Goal: Information Seeking & Learning: Learn about a topic

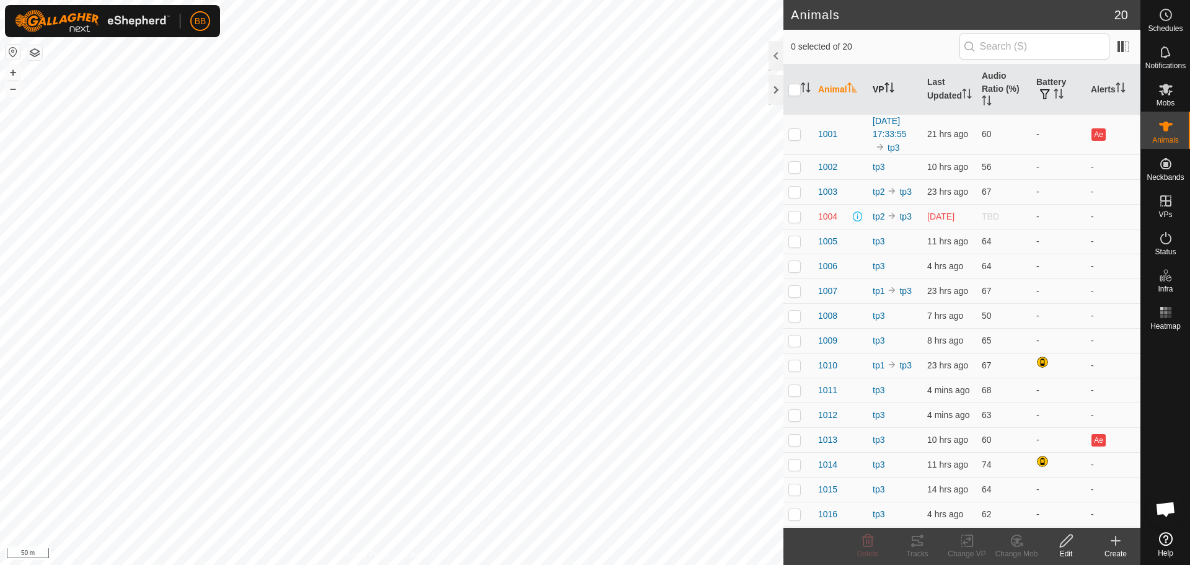
scroll to position [1182, 0]
click at [884, 82] on icon "Activate to sort" at bounding box center [889, 87] width 10 height 10
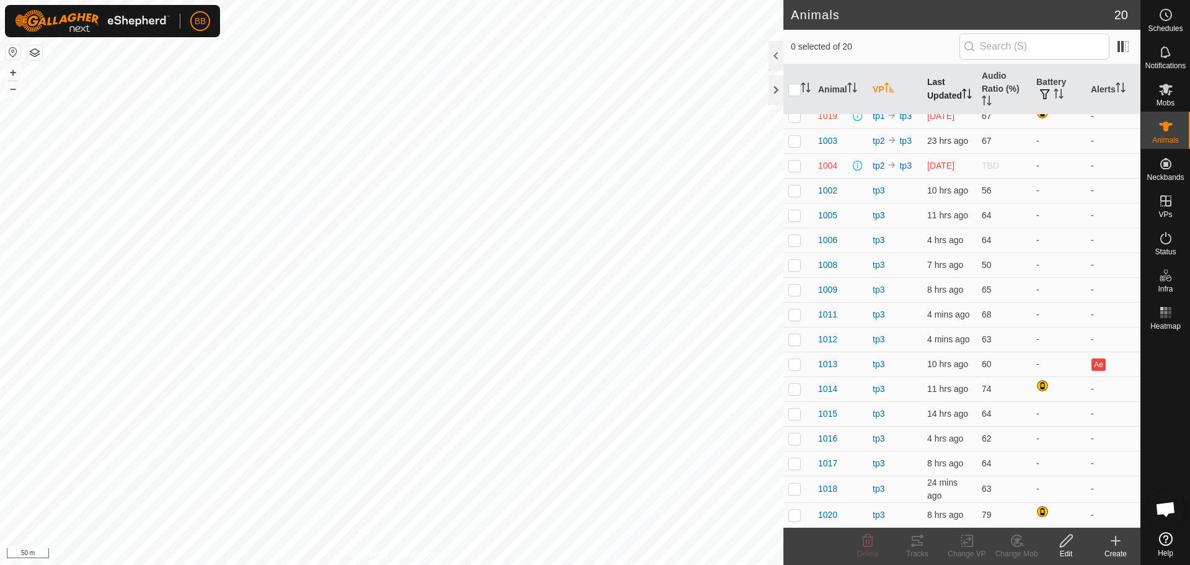
click at [926, 82] on th "Last Updated" at bounding box center [949, 89] width 55 height 50
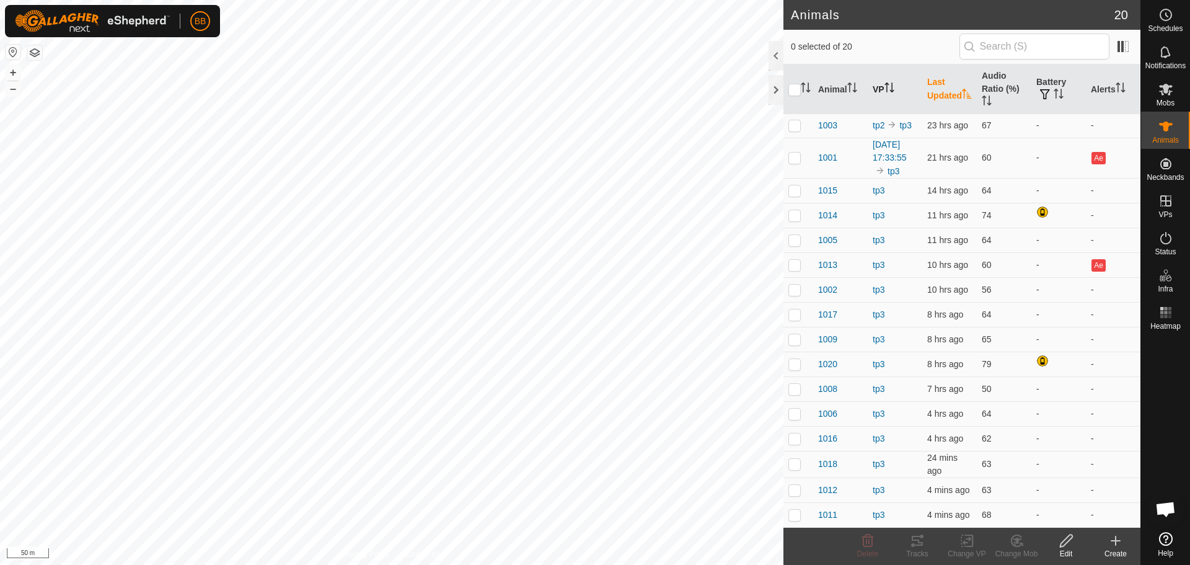
scroll to position [0, 0]
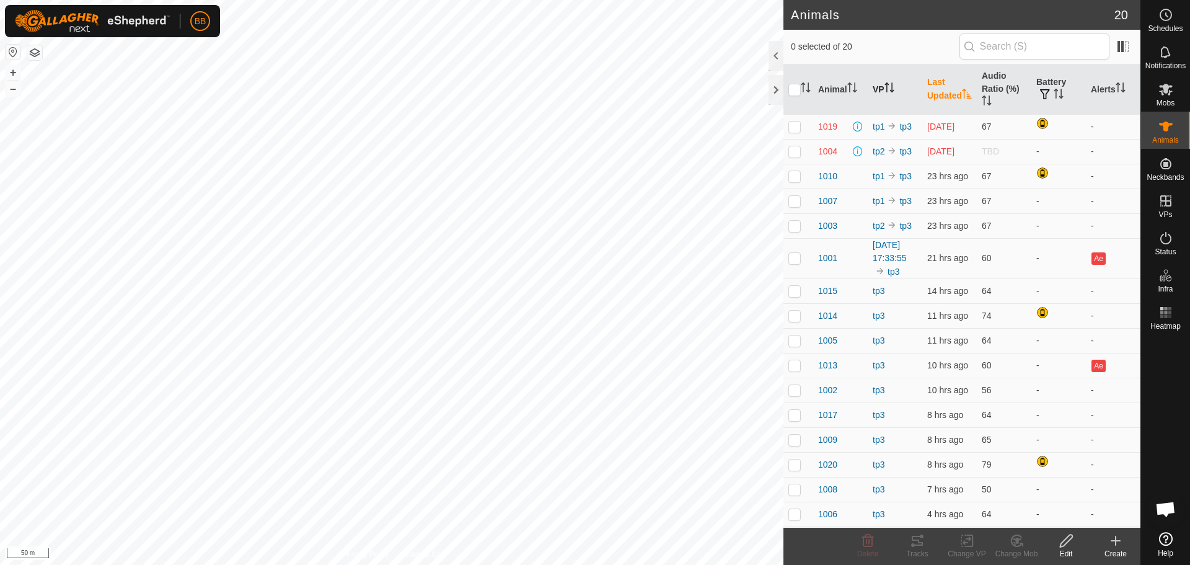
click at [926, 82] on th "Last Updated" at bounding box center [949, 89] width 55 height 50
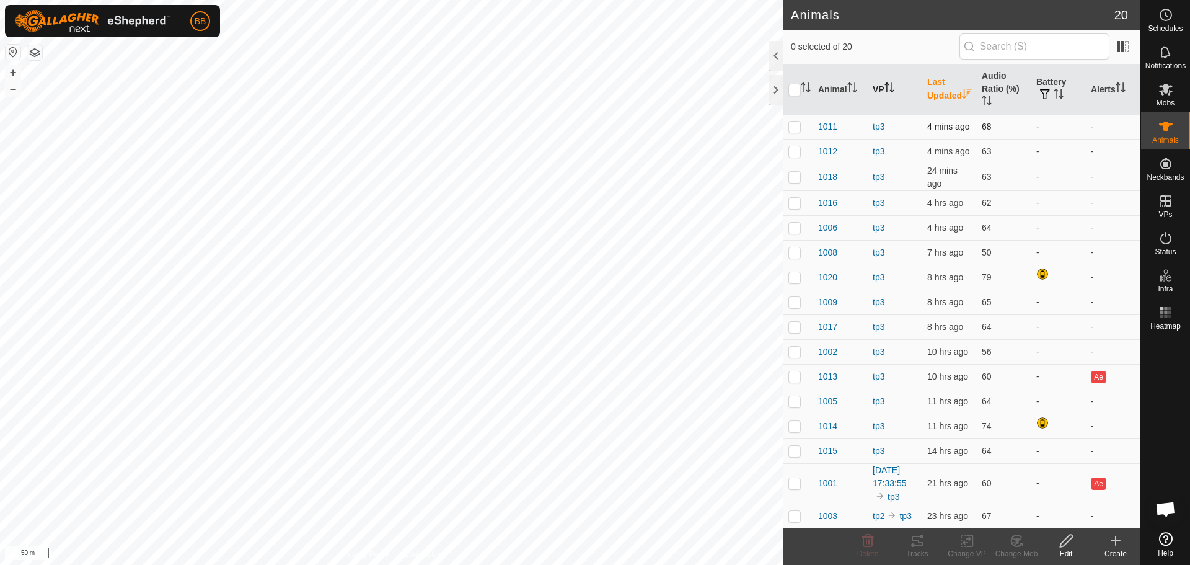
click at [793, 130] on p-checkbox at bounding box center [794, 126] width 12 height 10
checkbox input "true"
click at [795, 153] on p-checkbox at bounding box center [794, 151] width 12 height 10
checkbox input "true"
click at [794, 181] on p-checkbox at bounding box center [794, 177] width 12 height 10
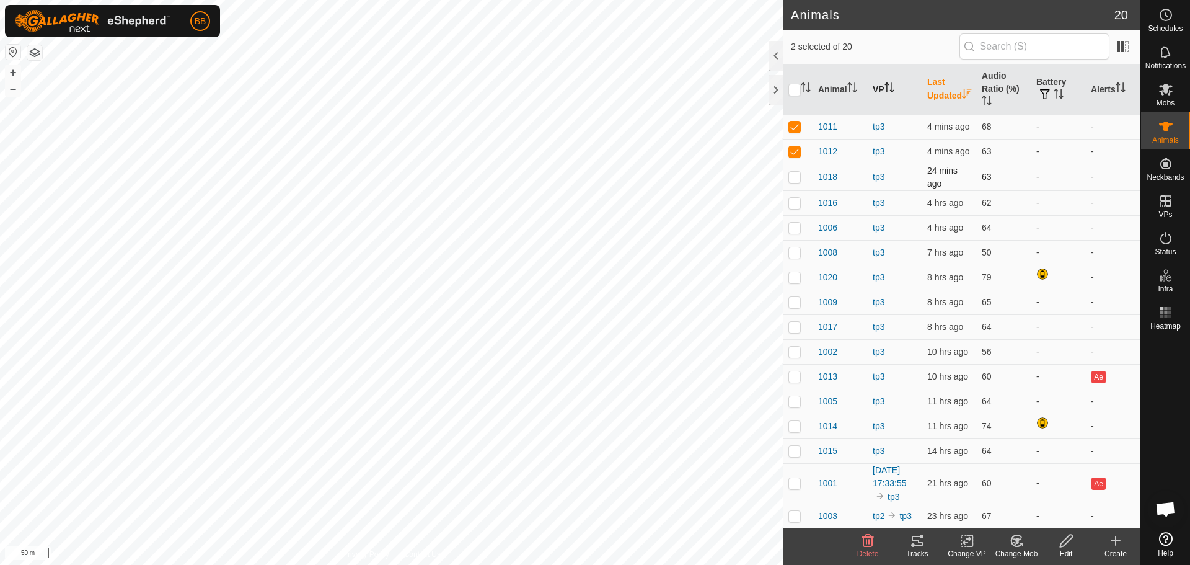
checkbox input "true"
click at [791, 206] on p-checkbox at bounding box center [794, 203] width 12 height 10
checkbox input "true"
click at [793, 229] on p-checkbox at bounding box center [794, 227] width 12 height 10
checkbox input "true"
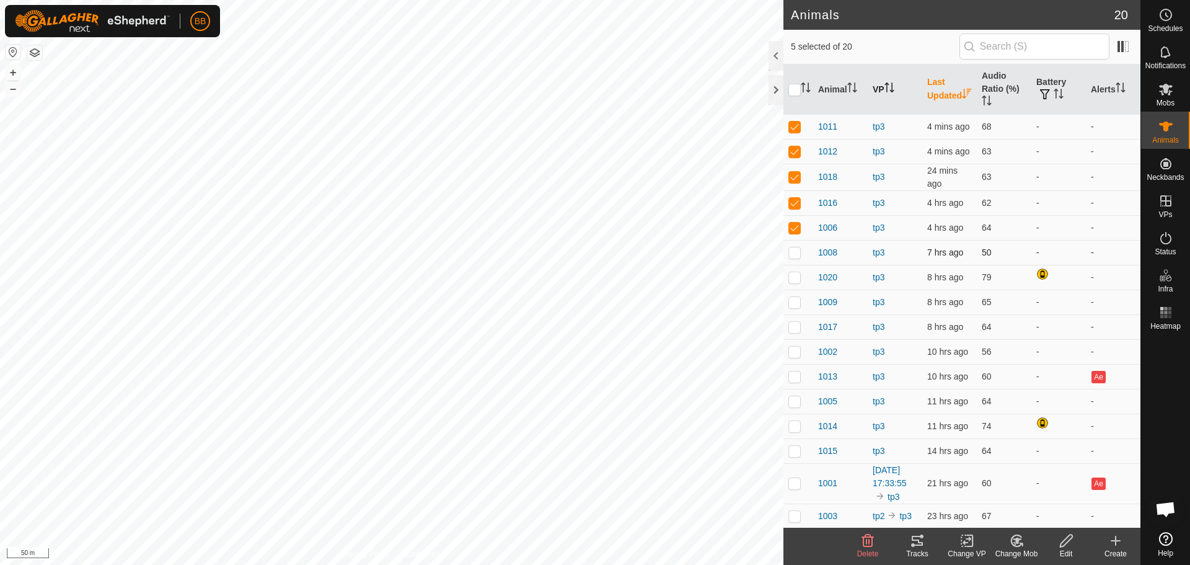
click at [792, 252] on p-checkbox at bounding box center [794, 252] width 12 height 10
checkbox input "true"
click at [796, 283] on td at bounding box center [798, 277] width 30 height 25
checkbox input "true"
click at [794, 306] on p-checkbox at bounding box center [794, 302] width 12 height 10
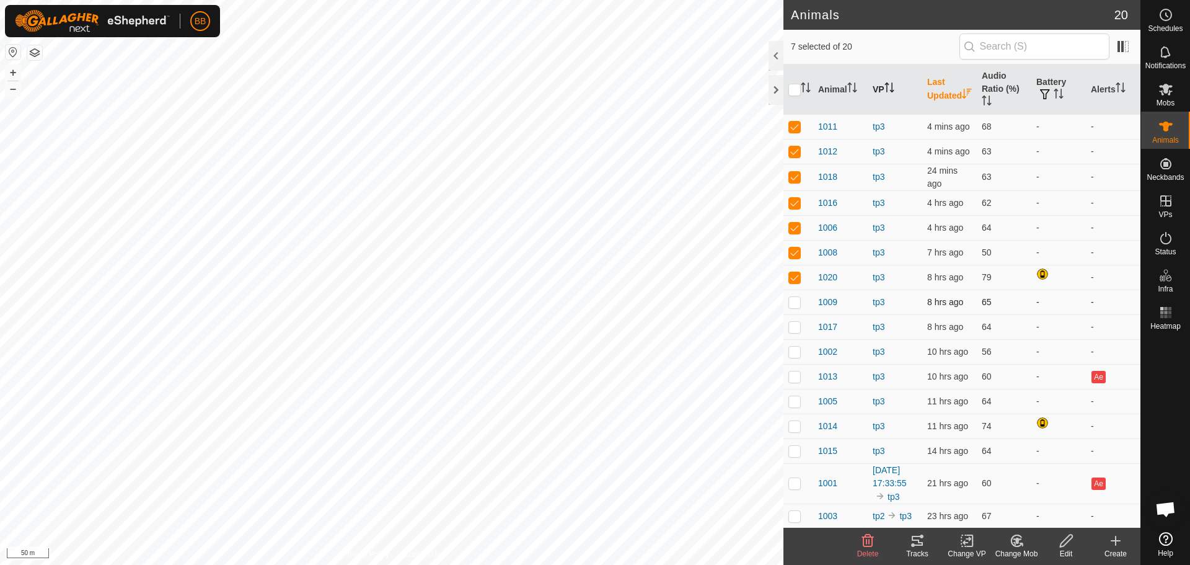
checkbox input "true"
click at [796, 327] on p-checkbox at bounding box center [794, 327] width 12 height 10
checkbox input "true"
click at [798, 353] on p-checkbox at bounding box center [794, 351] width 12 height 10
checkbox input "true"
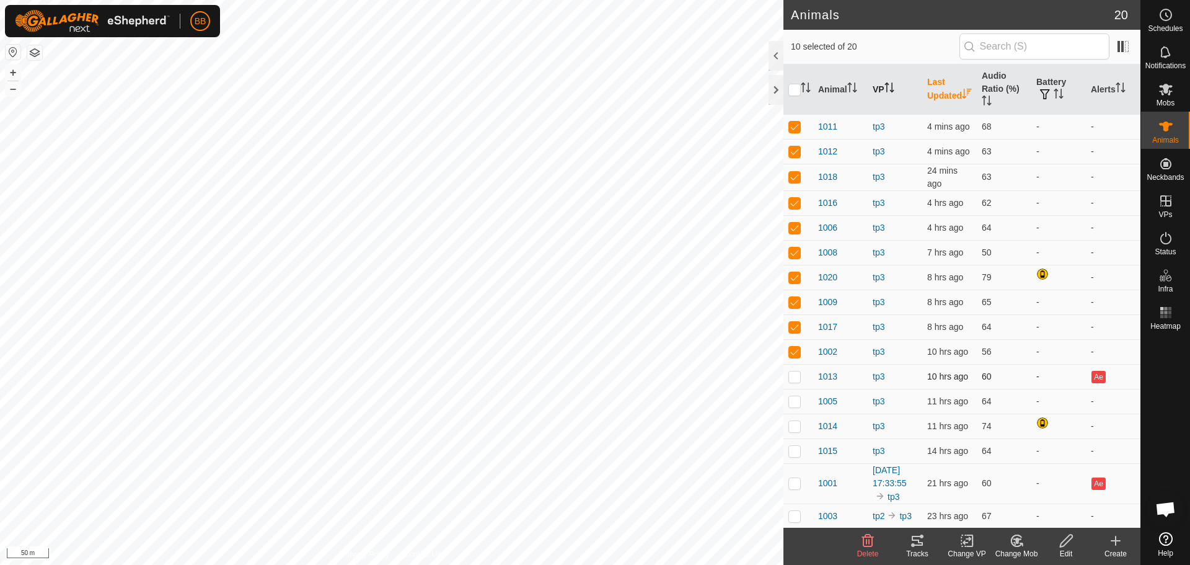
click at [797, 377] on p-checkbox at bounding box center [794, 376] width 12 height 10
checkbox input "true"
click at [793, 402] on p-checkbox at bounding box center [794, 401] width 12 height 10
checkbox input "true"
click at [794, 425] on p-checkbox at bounding box center [794, 426] width 12 height 10
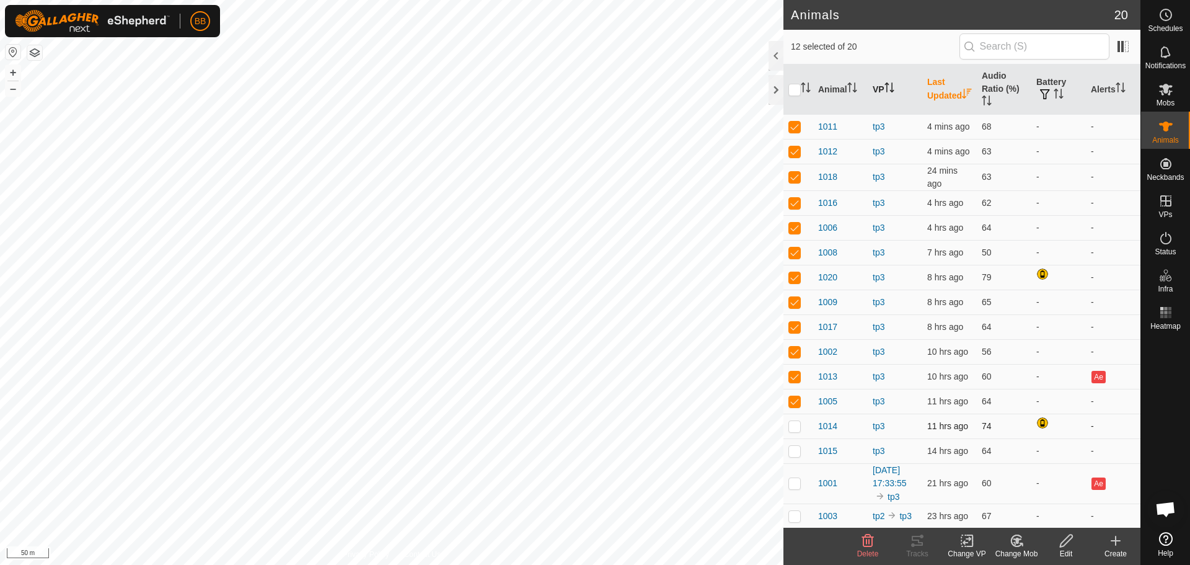
checkbox input "true"
click at [797, 455] on p-checkbox at bounding box center [794, 451] width 12 height 10
checkbox input "true"
click at [791, 86] on input "checkbox" at bounding box center [794, 90] width 12 height 12
checkbox input "true"
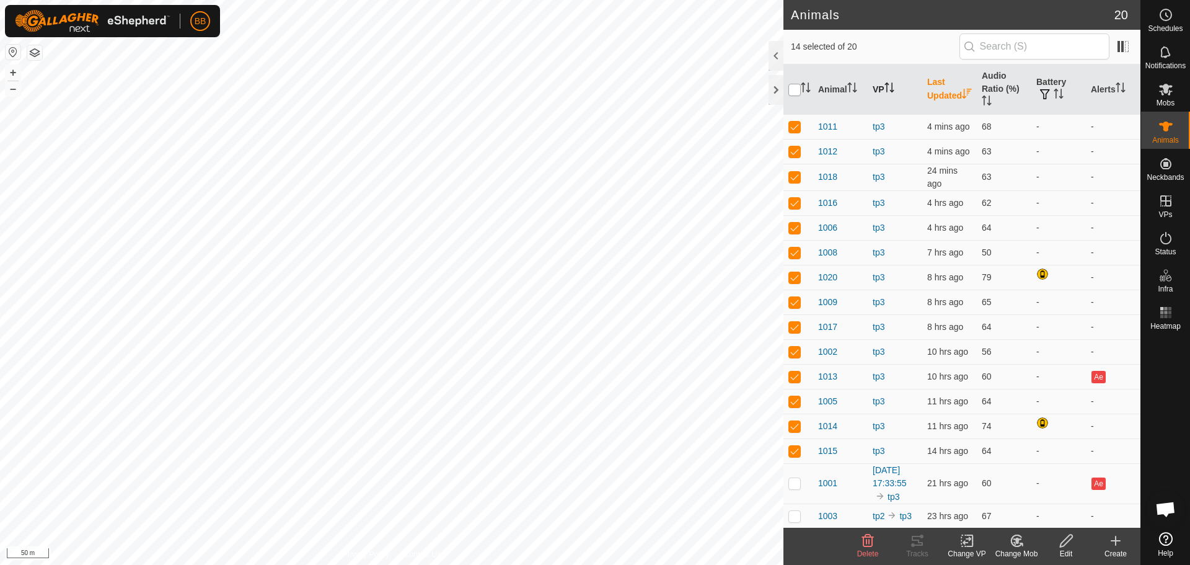
checkbox input "true"
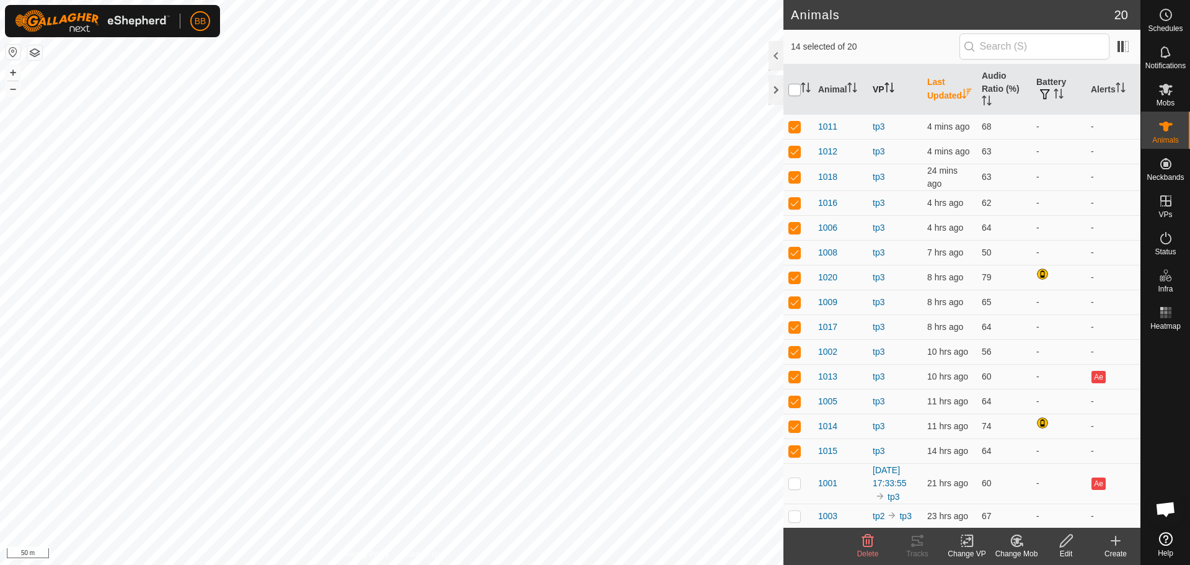
checkbox input "true"
click at [791, 86] on input "checkbox" at bounding box center [794, 90] width 12 height 12
checkbox input "false"
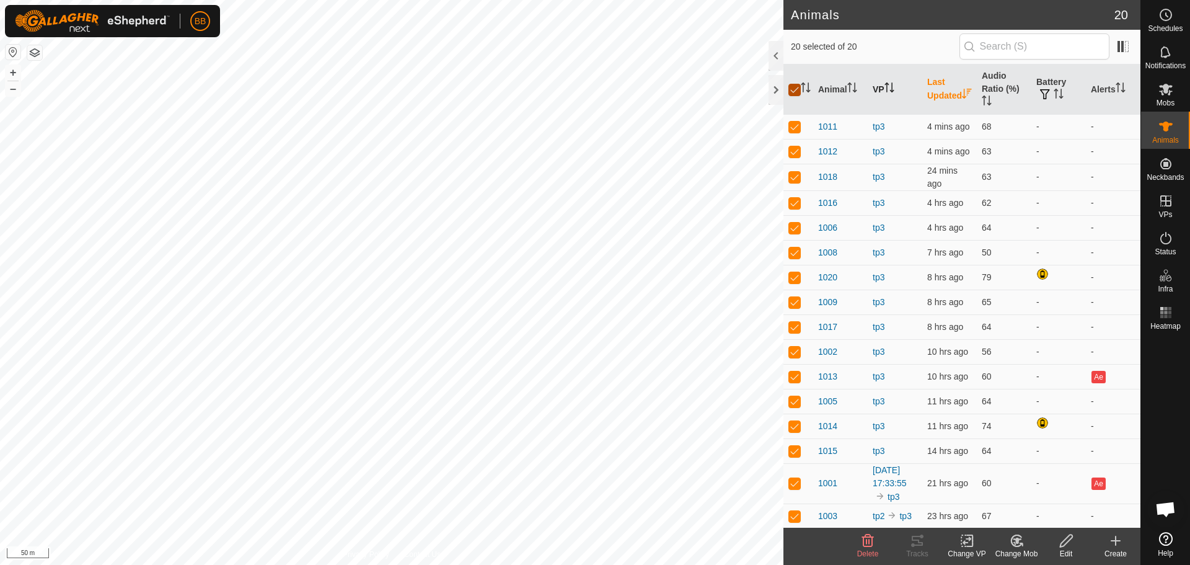
checkbox input "false"
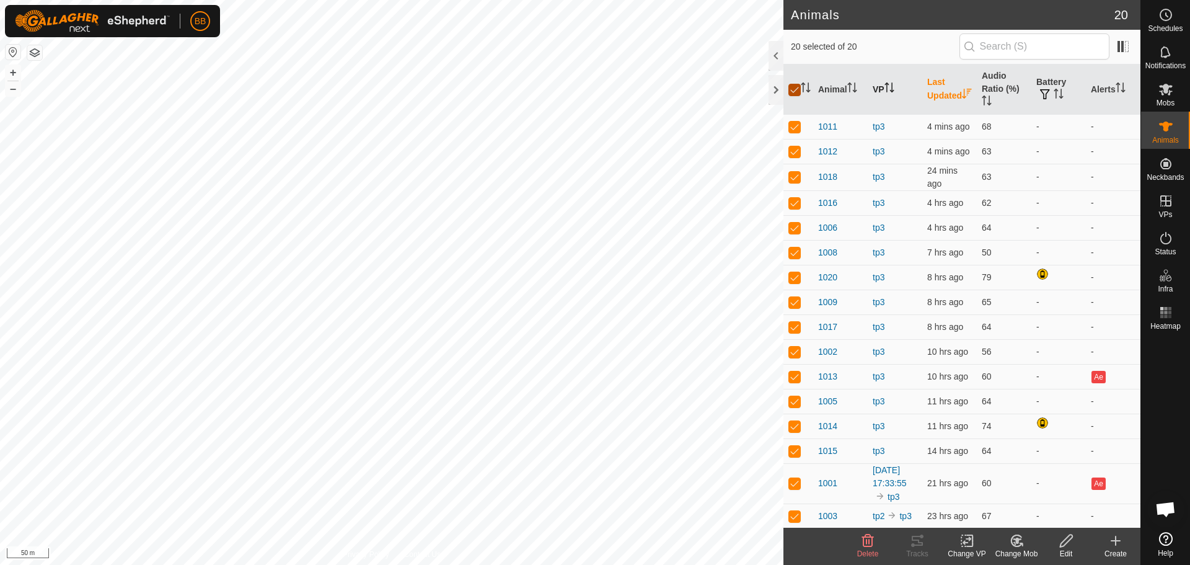
checkbox input "false"
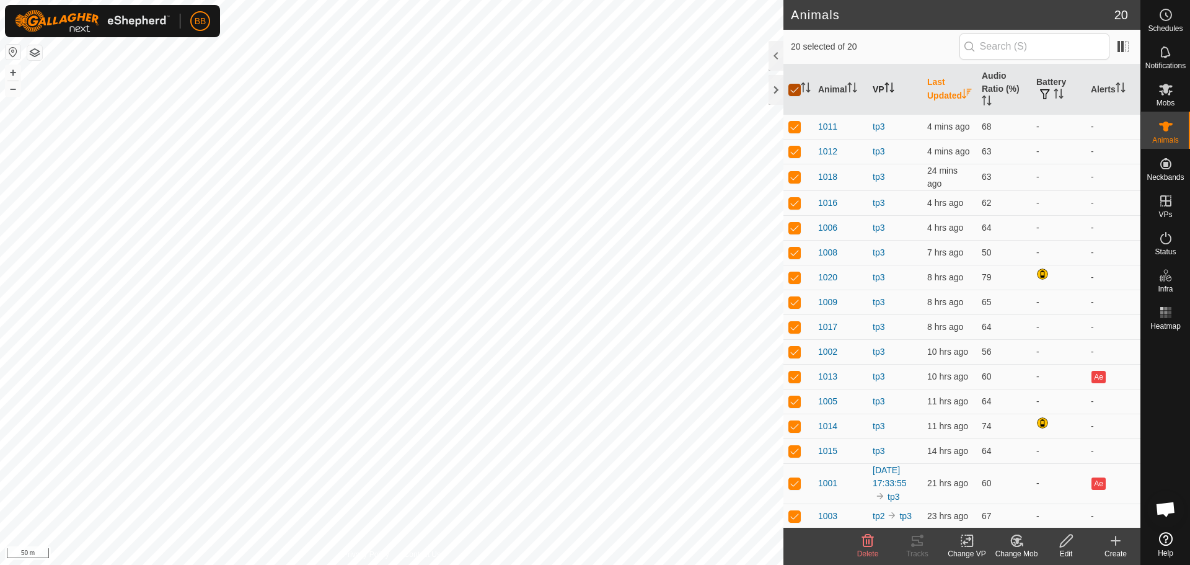
checkbox input "false"
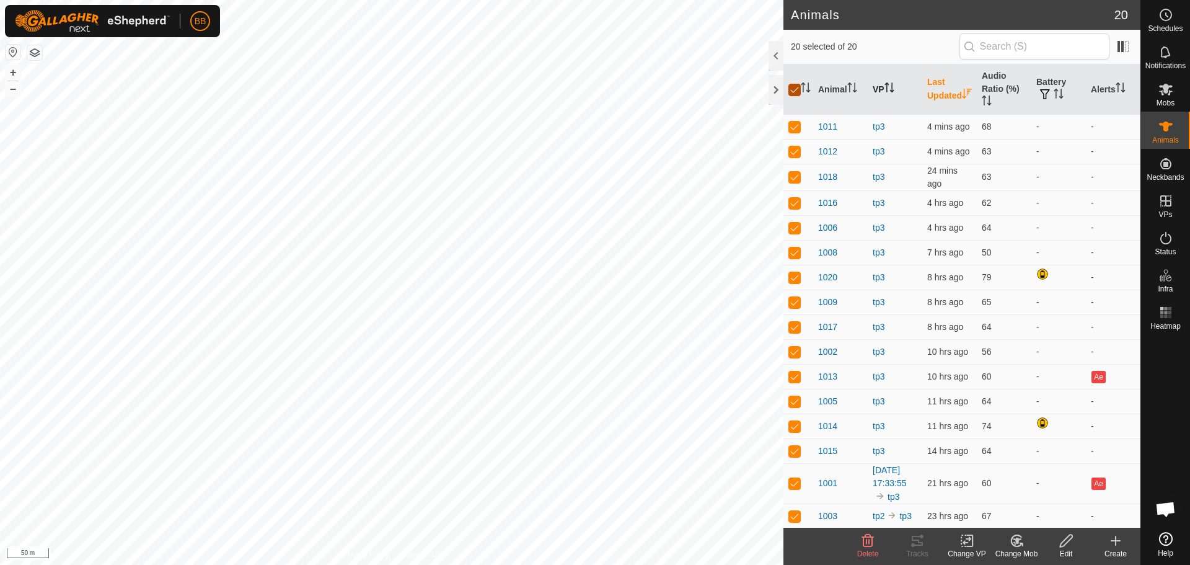
checkbox input "false"
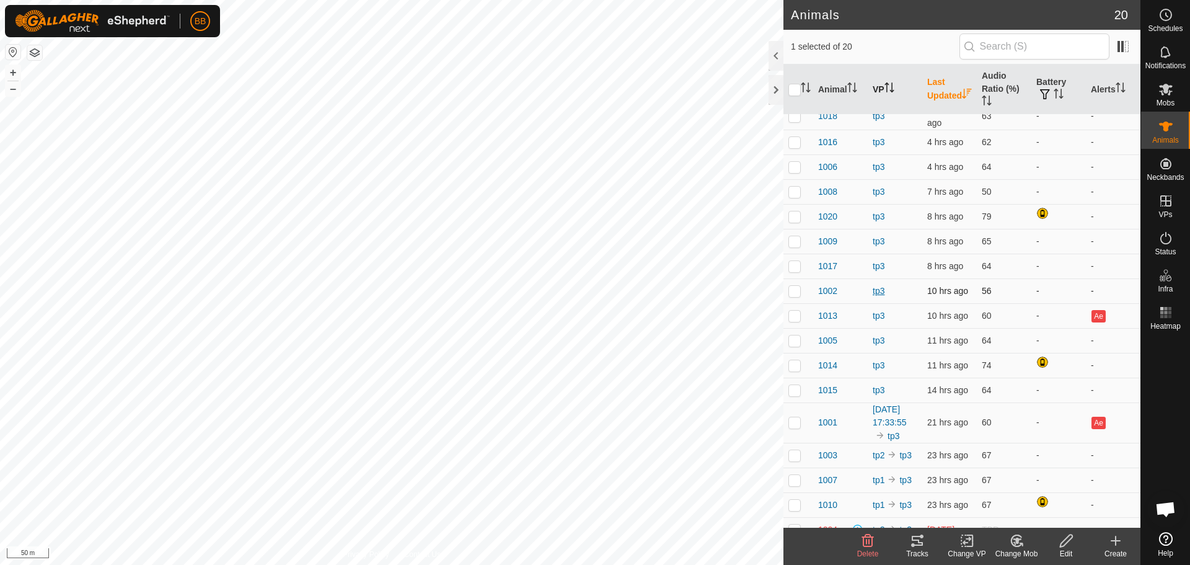
scroll to position [113, 0]
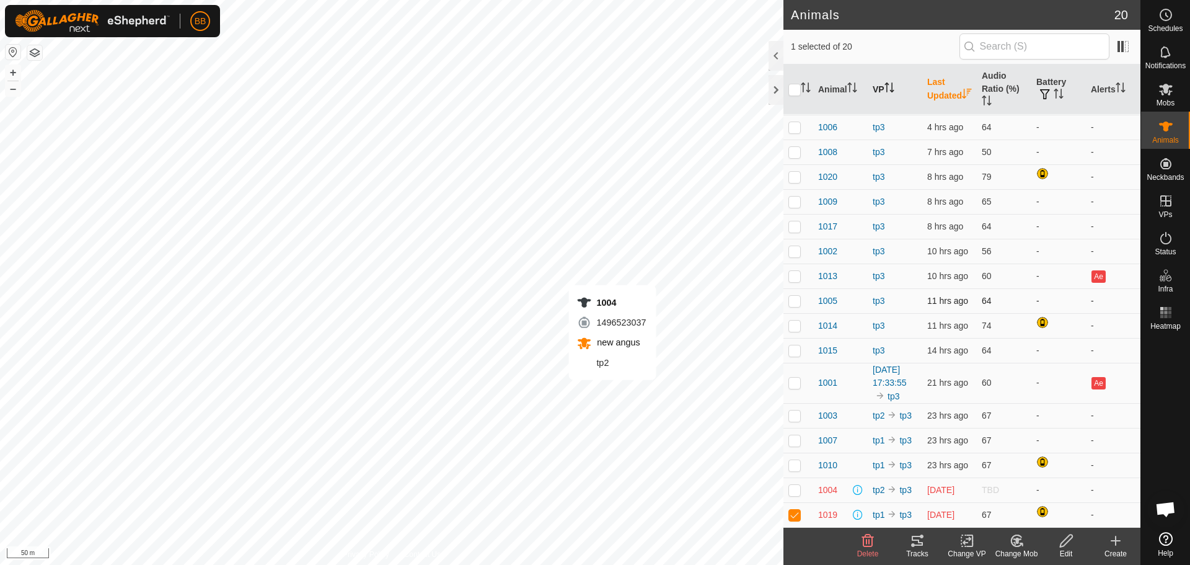
checkbox input "false"
checkbox input "true"
click at [793, 263] on td at bounding box center [798, 275] width 30 height 25
checkbox input "true"
click at [920, 538] on icon at bounding box center [917, 540] width 15 height 15
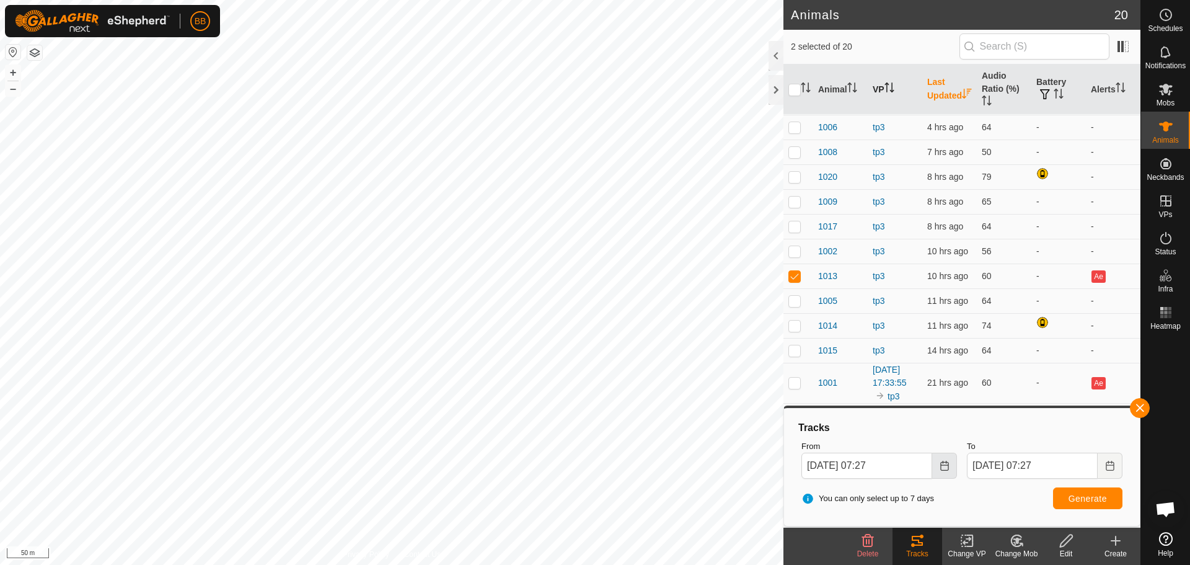
click at [944, 470] on icon "Choose Date" at bounding box center [944, 465] width 8 height 10
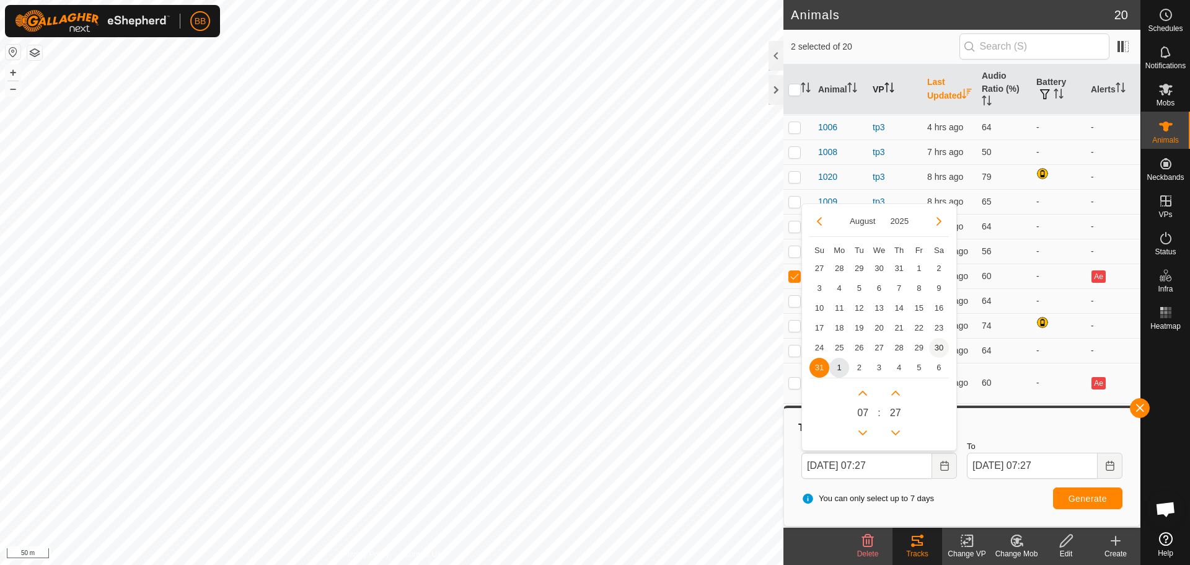
click at [941, 343] on span "30" at bounding box center [939, 348] width 20 height 20
type input "[DATE] 07:27"
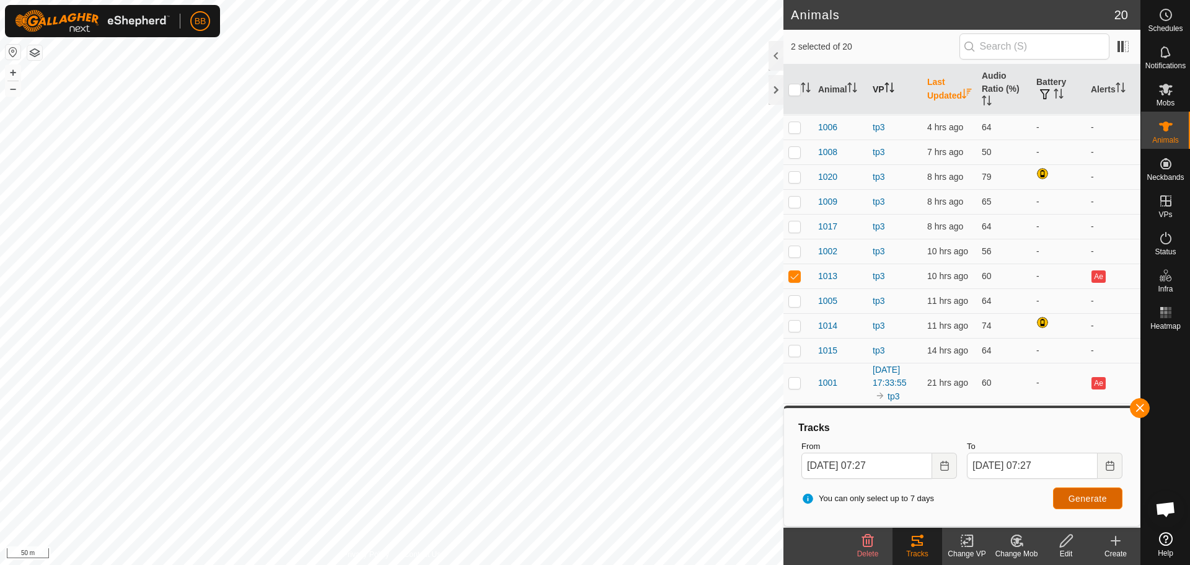
click at [1075, 495] on span "Generate" at bounding box center [1087, 498] width 38 height 10
click at [798, 377] on p-checkbox at bounding box center [794, 382] width 12 height 10
checkbox input "true"
click at [1087, 506] on button "Generate" at bounding box center [1087, 498] width 69 height 22
click at [946, 81] on th "Last Updated" at bounding box center [949, 89] width 55 height 50
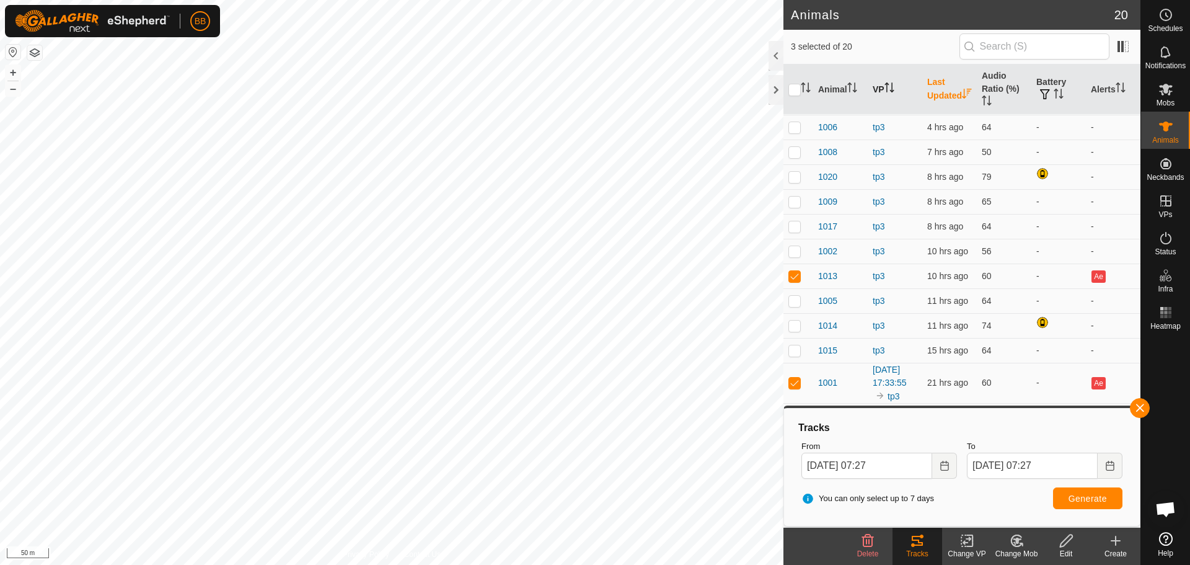
scroll to position [0, 0]
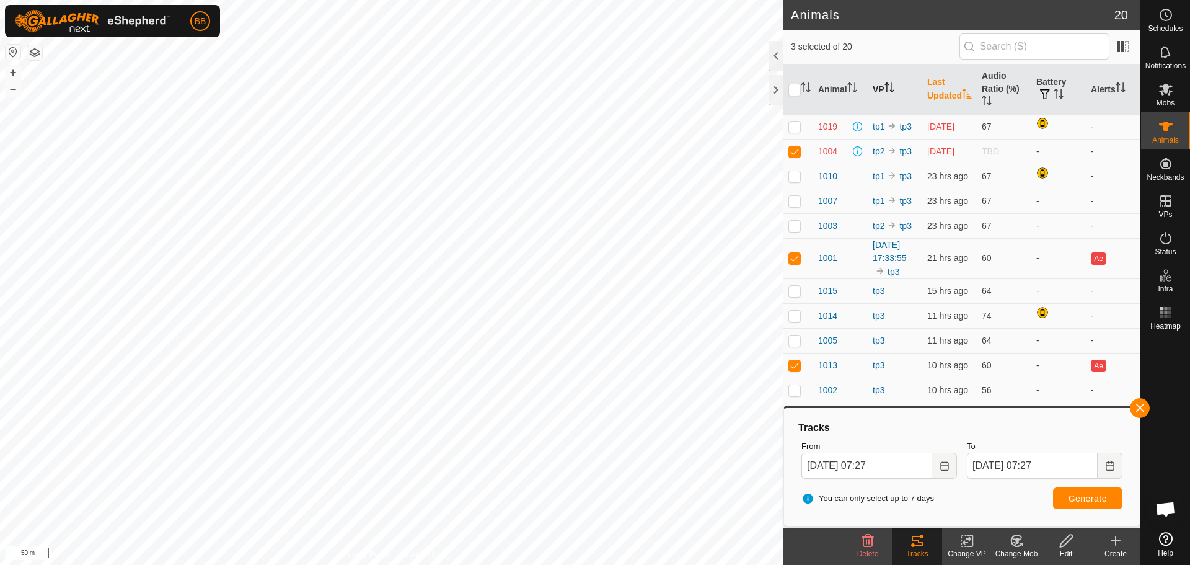
click at [953, 87] on th "Last Updated" at bounding box center [949, 89] width 55 height 50
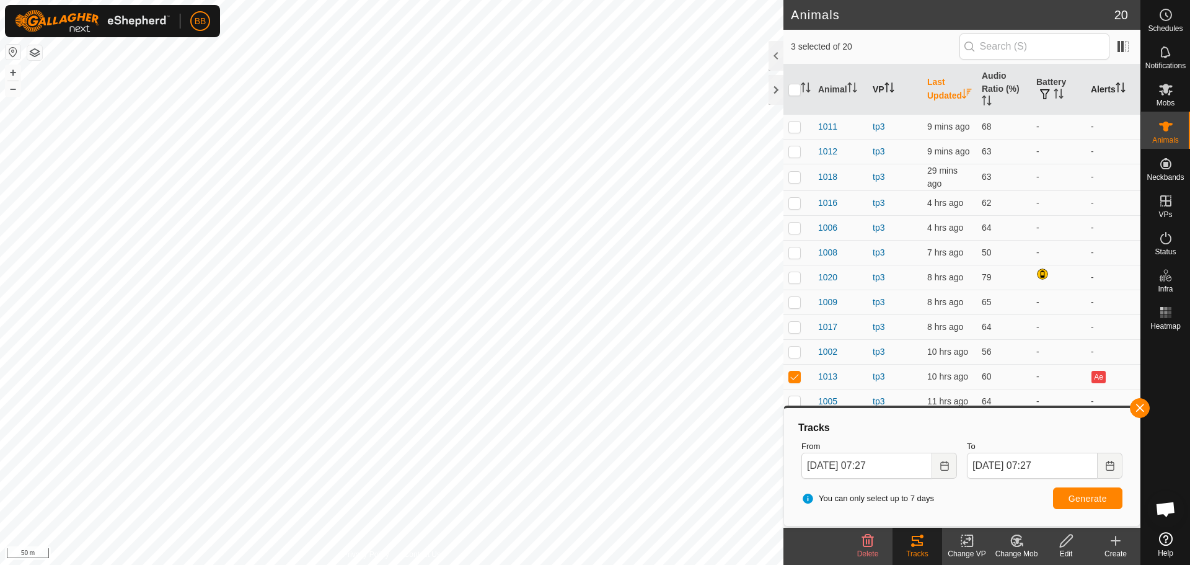
click at [1096, 79] on th "Alerts" at bounding box center [1113, 89] width 55 height 50
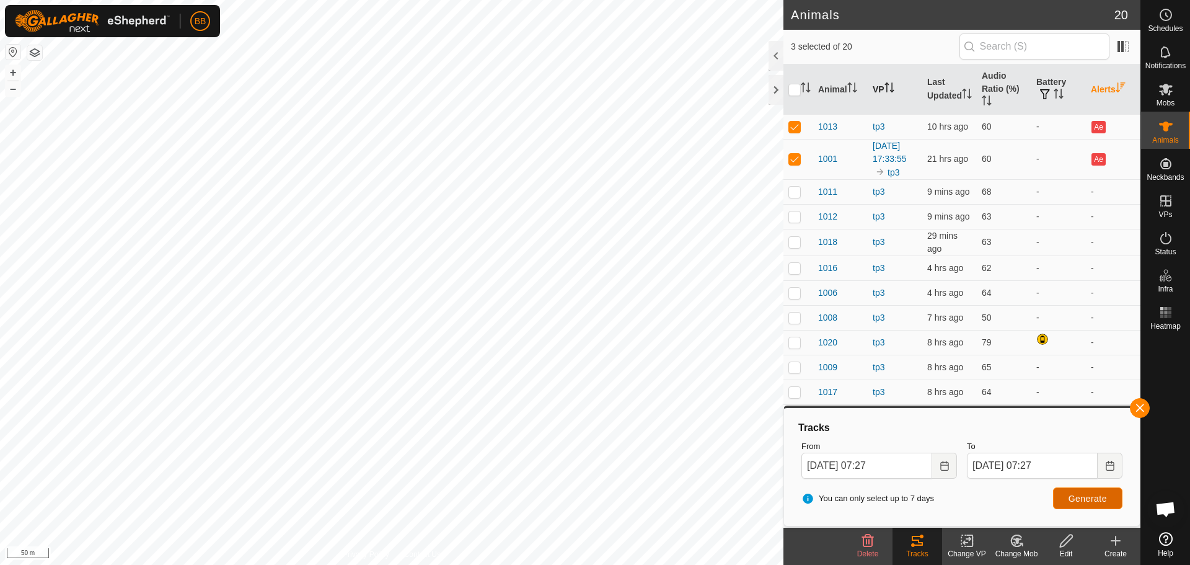
click at [1101, 502] on span "Generate" at bounding box center [1087, 498] width 38 height 10
click at [796, 93] on input "checkbox" at bounding box center [794, 90] width 12 height 12
checkbox input "true"
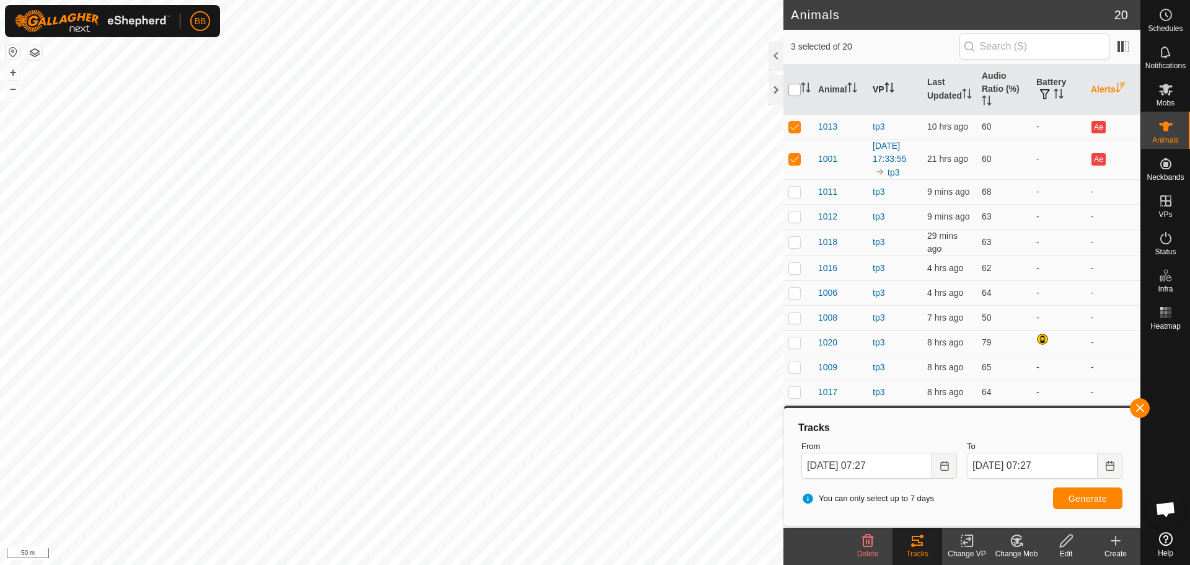
checkbox input "true"
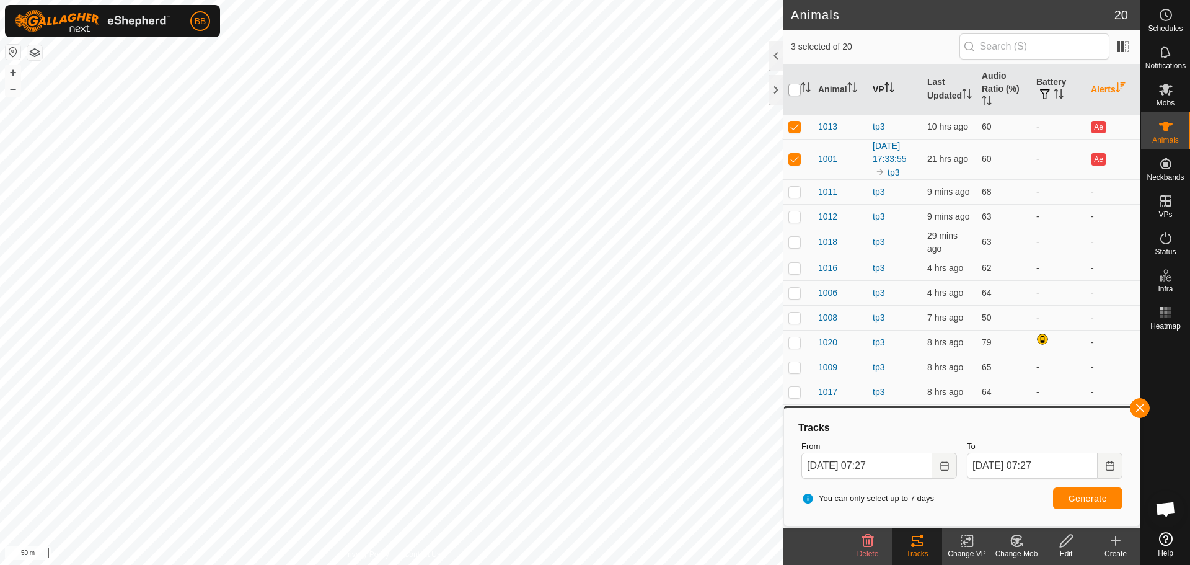
checkbox input "true"
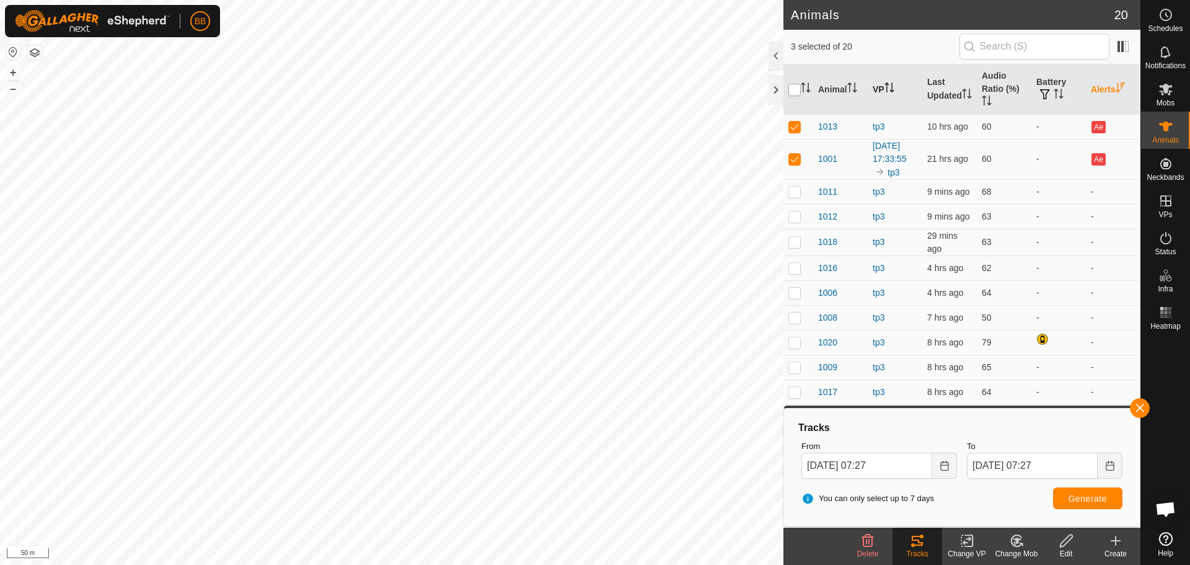
checkbox input "true"
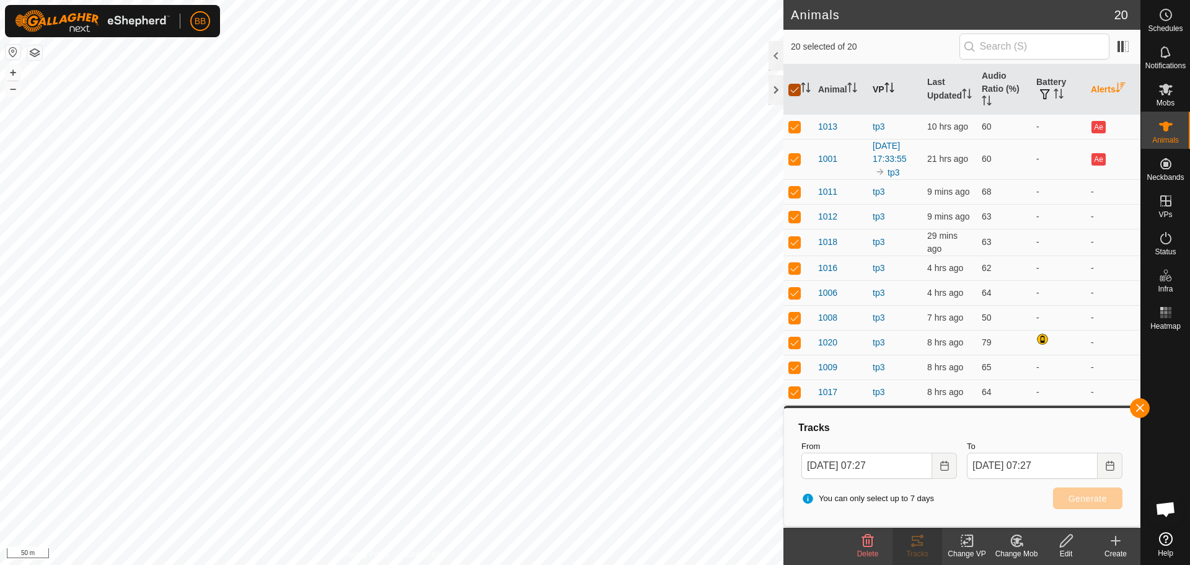
click at [796, 93] on input "checkbox" at bounding box center [794, 90] width 12 height 12
checkbox input "false"
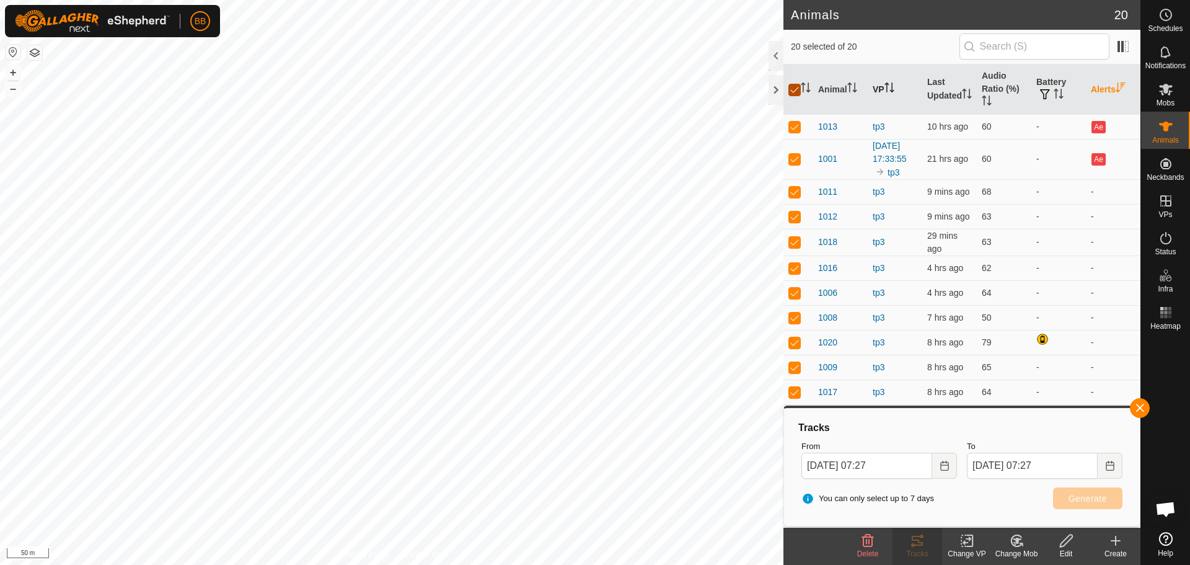
checkbox input "false"
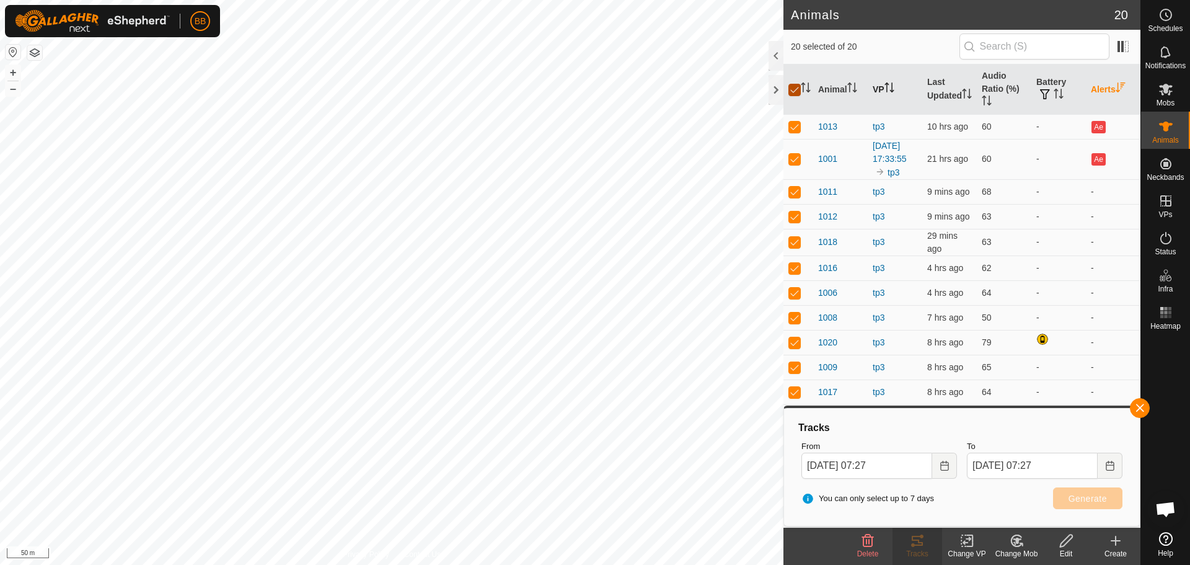
checkbox input "false"
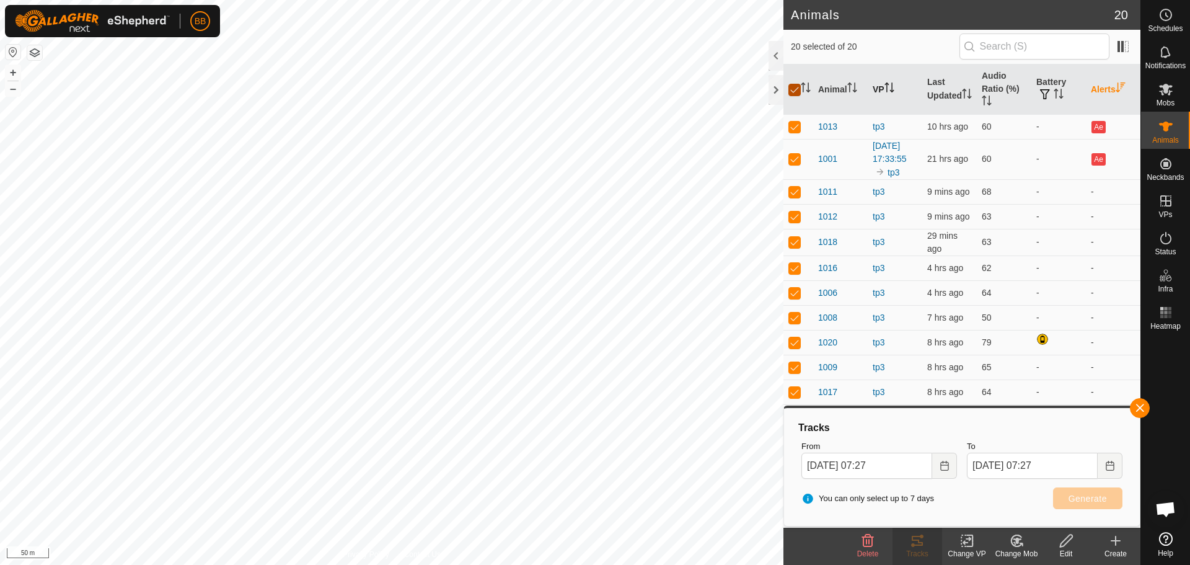
checkbox input "false"
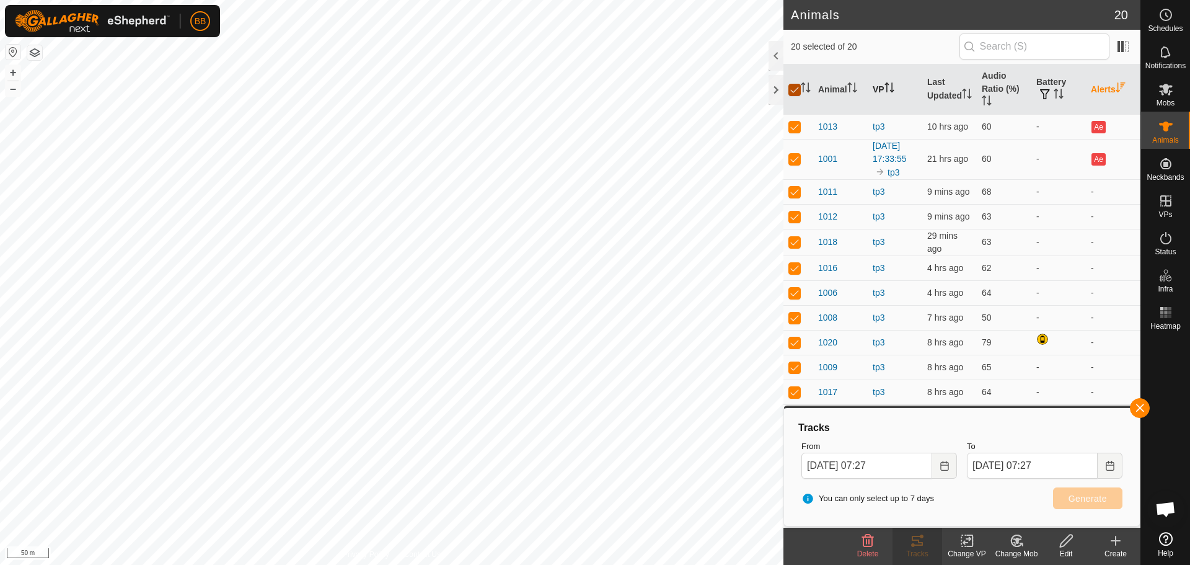
checkbox input "false"
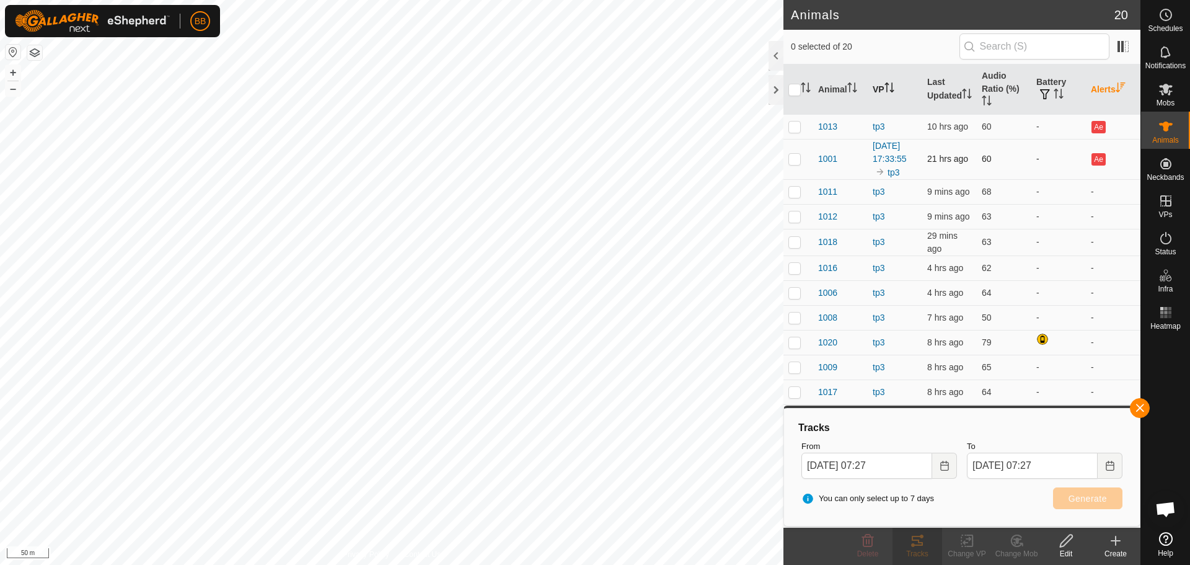
click at [795, 160] on p-tablecheckbox at bounding box center [794, 159] width 12 height 10
checkbox input "true"
click at [793, 125] on p-checkbox at bounding box center [794, 126] width 12 height 10
checkbox input "true"
click at [795, 164] on p-checkbox at bounding box center [794, 159] width 12 height 10
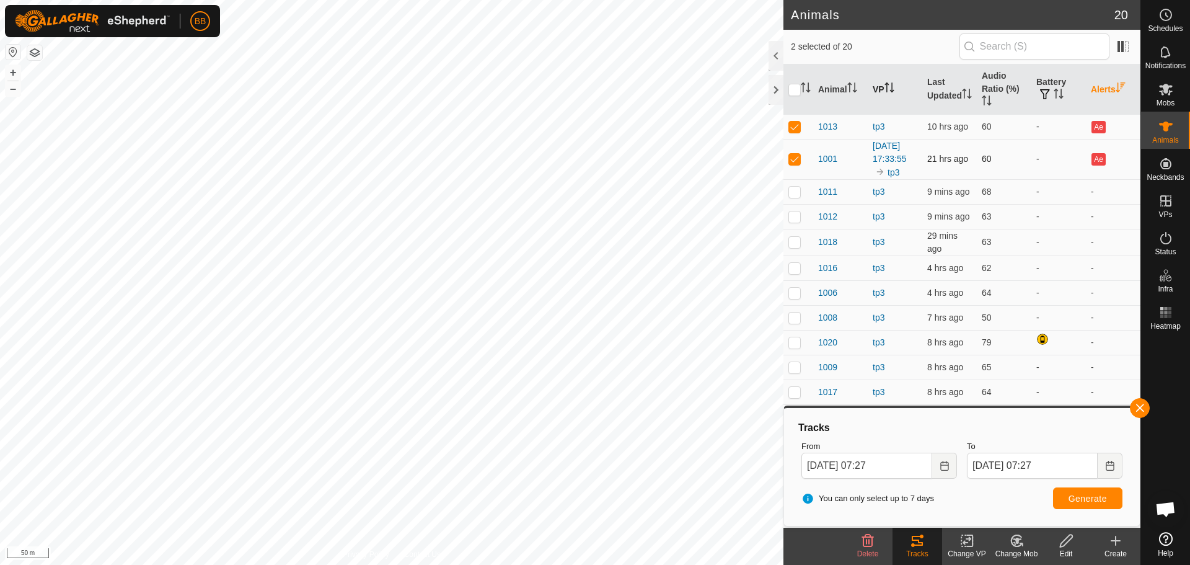
checkbox input "false"
click at [1137, 406] on button "button" at bounding box center [1140, 408] width 20 height 20
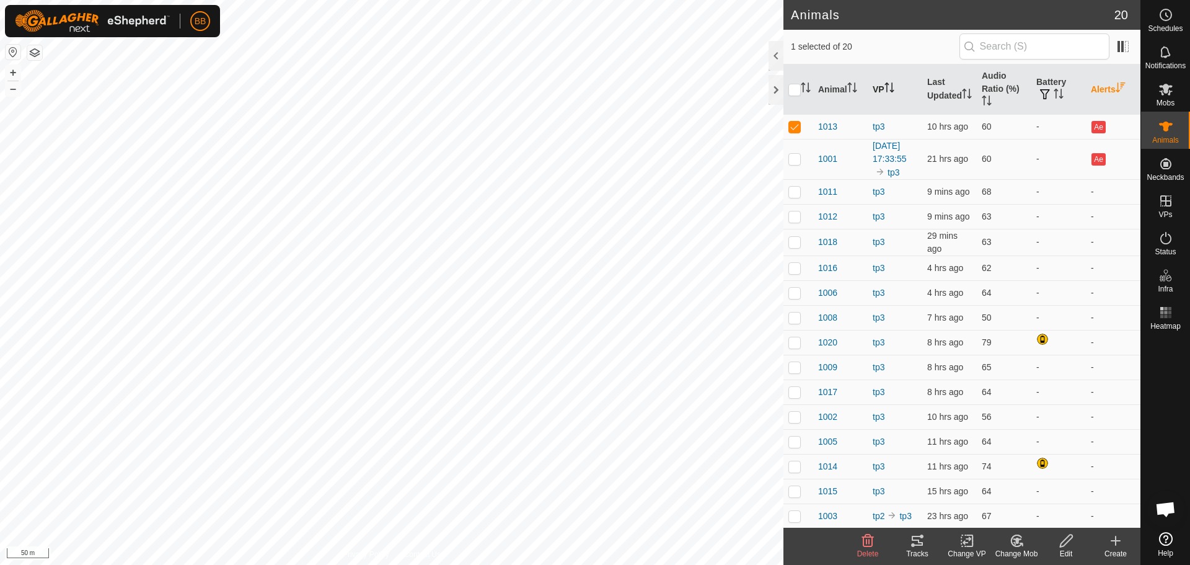
click at [906, 534] on tracks-svg-icon at bounding box center [917, 540] width 50 height 15
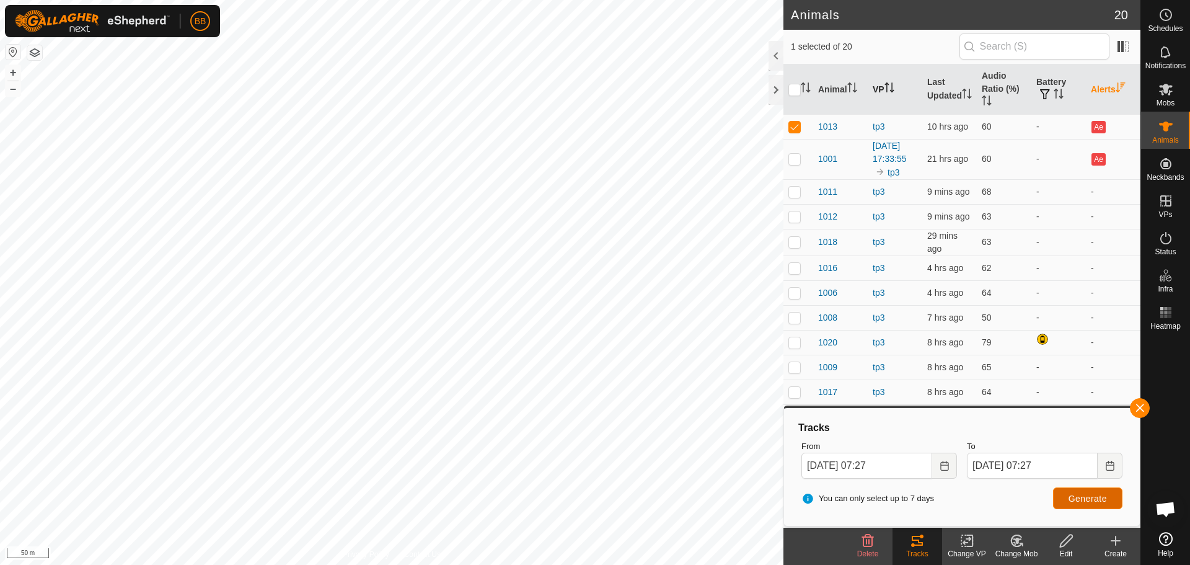
click at [1070, 496] on span "Generate" at bounding box center [1087, 498] width 38 height 10
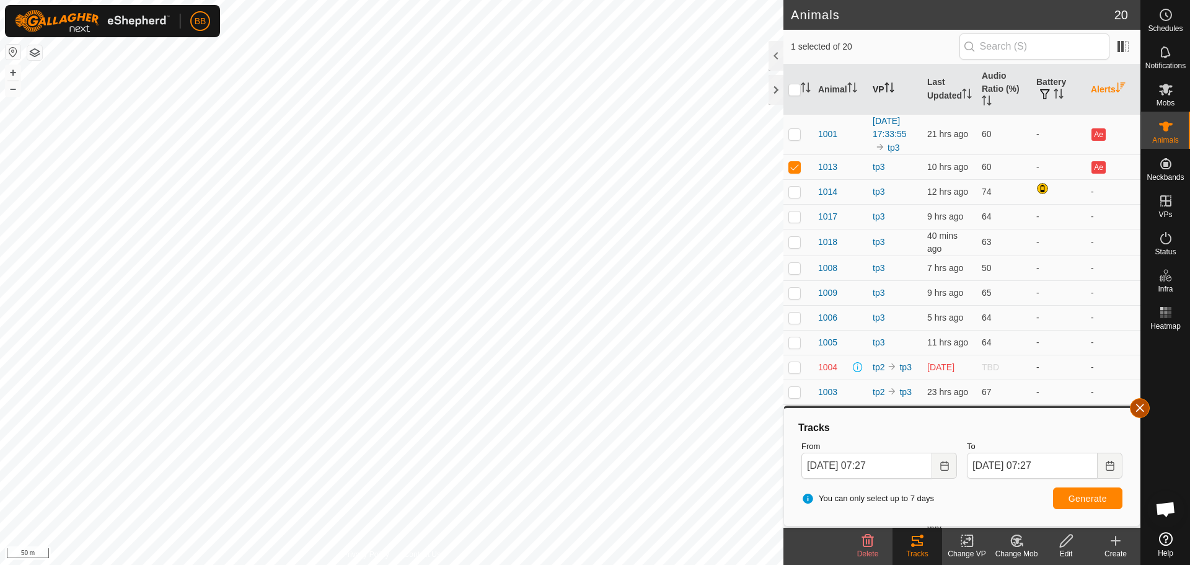
click at [1137, 403] on button "button" at bounding box center [1140, 408] width 20 height 20
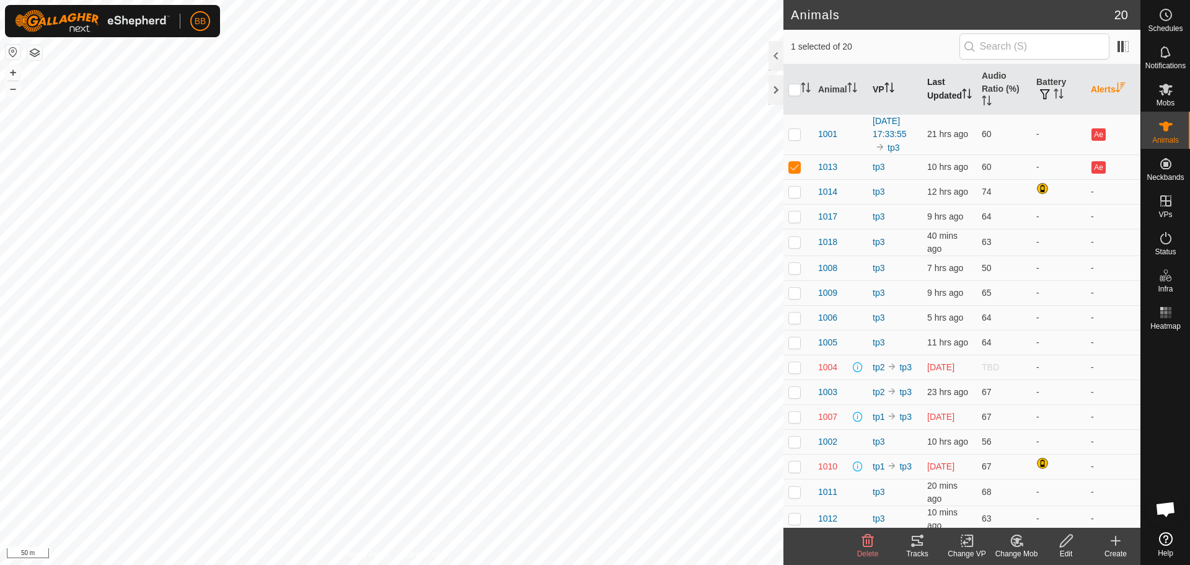
click at [930, 84] on th "Last Updated" at bounding box center [949, 89] width 55 height 50
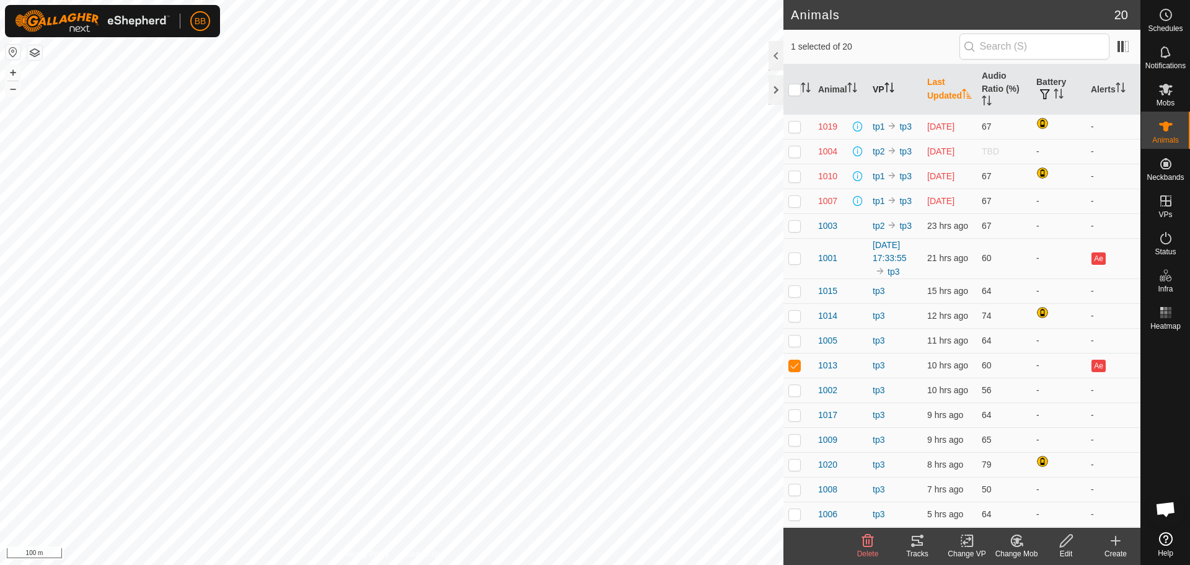
click at [933, 85] on th "Last Updated" at bounding box center [949, 89] width 55 height 50
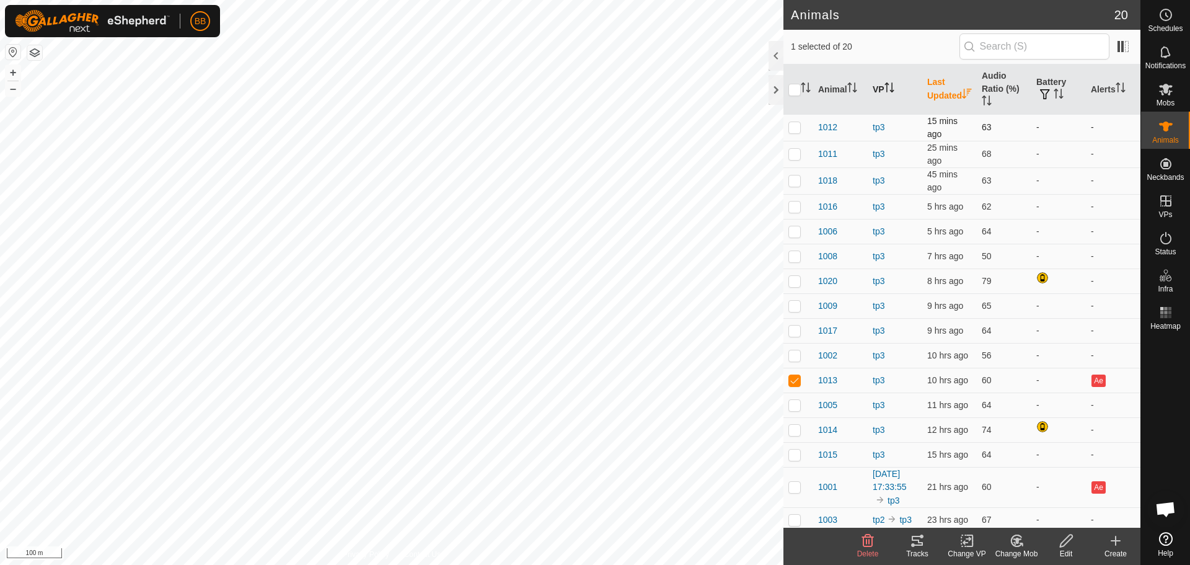
click at [791, 131] on p-checkbox at bounding box center [794, 127] width 12 height 10
checkbox input "true"
click at [793, 152] on p-checkbox at bounding box center [794, 154] width 12 height 10
checkbox input "true"
click at [793, 180] on p-checkbox at bounding box center [794, 180] width 12 height 10
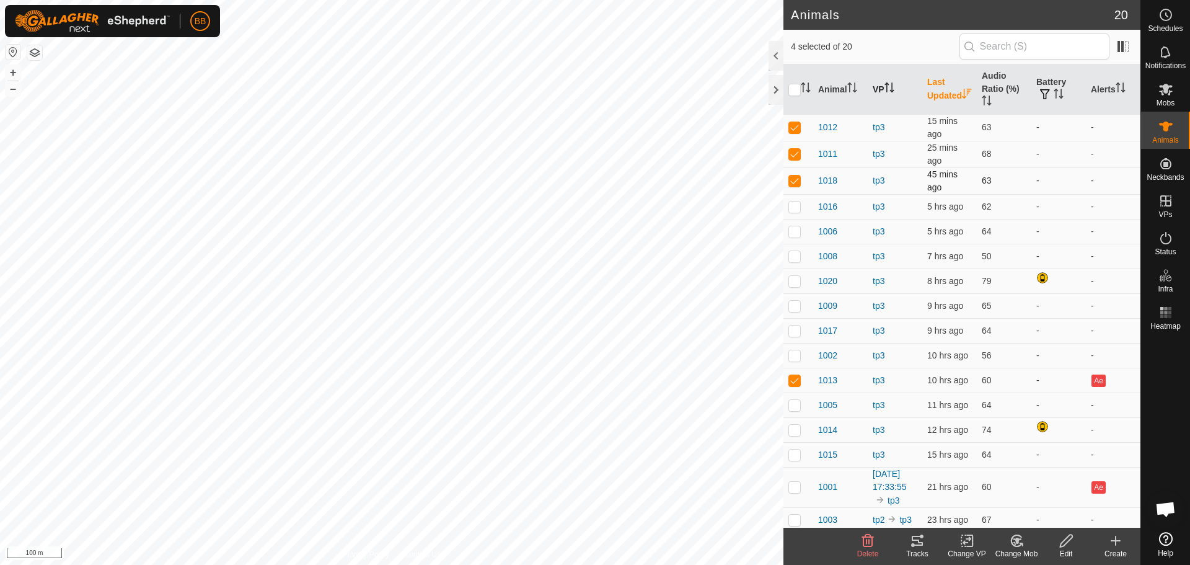
checkbox input "true"
click at [793, 206] on p-checkbox at bounding box center [794, 206] width 12 height 10
checkbox input "true"
click at [796, 229] on p-checkbox at bounding box center [794, 231] width 12 height 10
checkbox input "true"
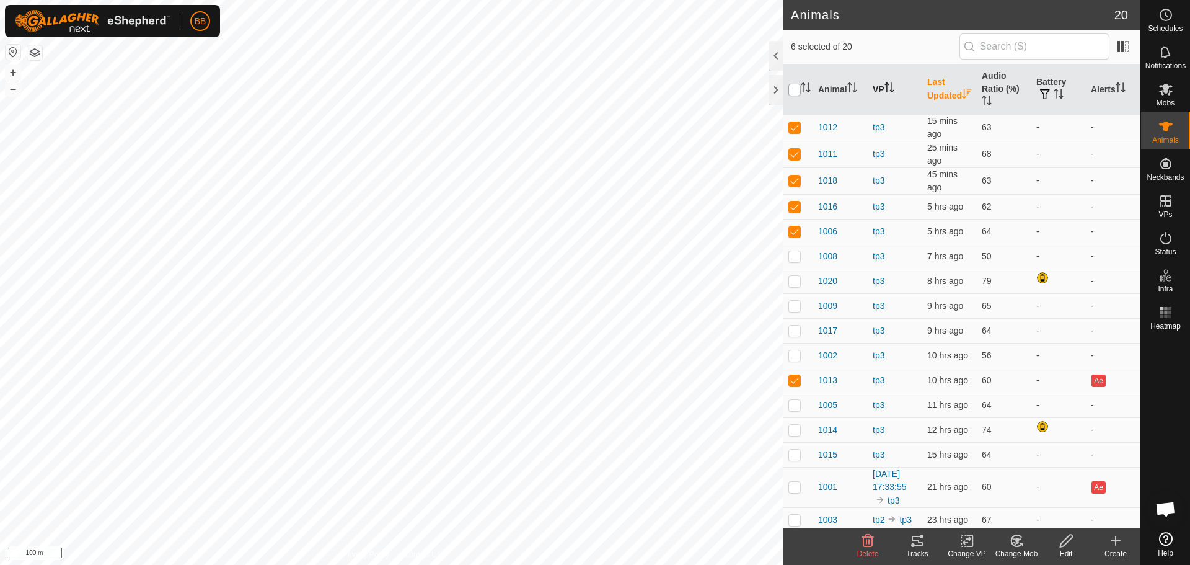
click at [796, 89] on input "checkbox" at bounding box center [794, 90] width 12 height 12
checkbox input "true"
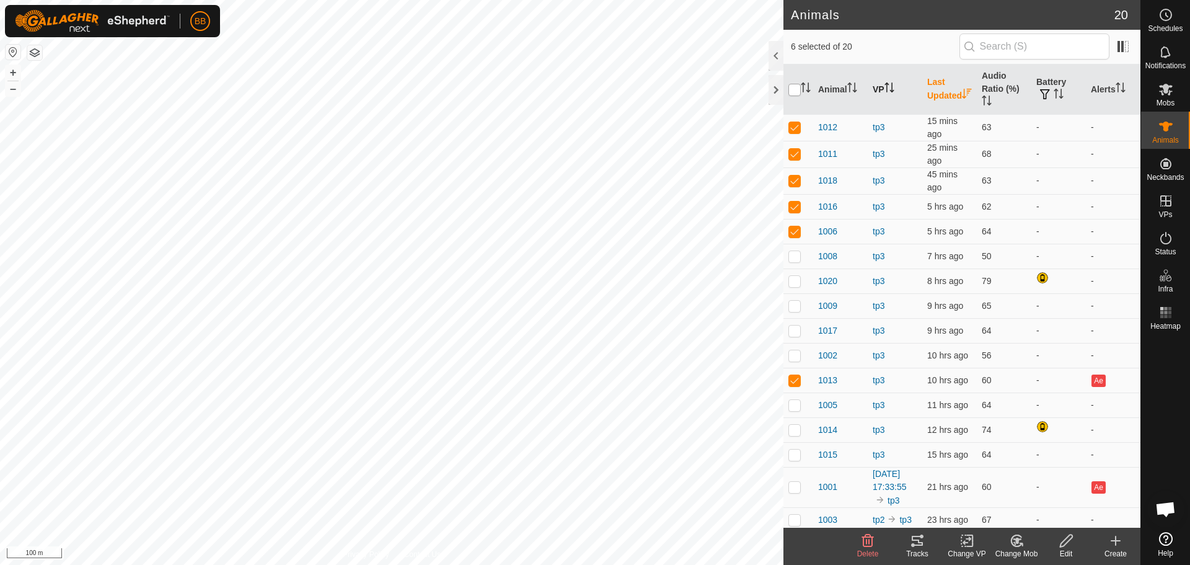
checkbox input "true"
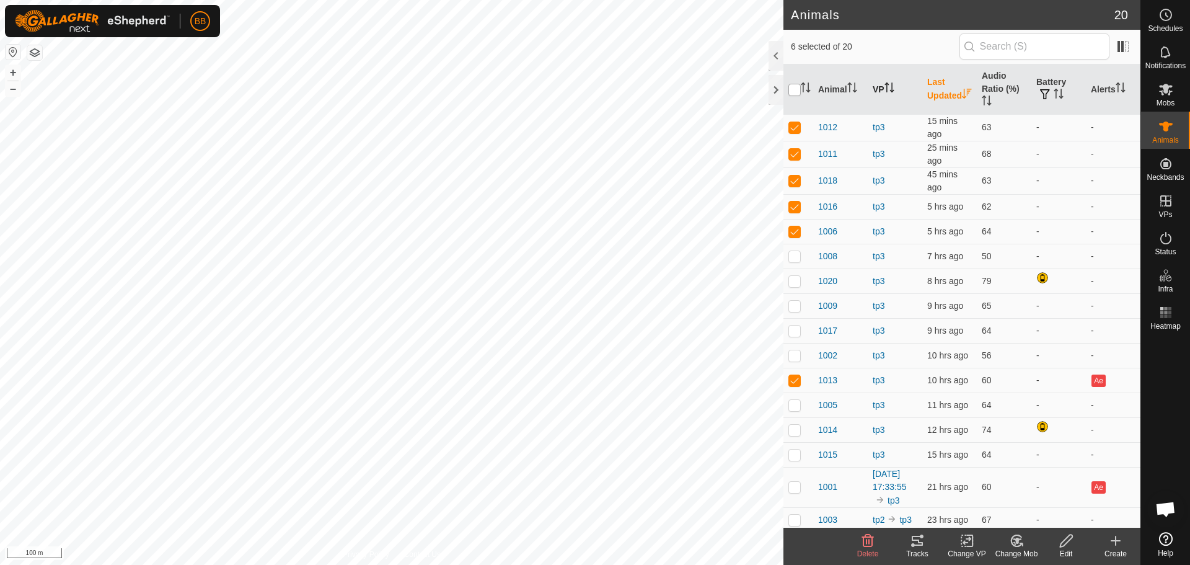
checkbox input "true"
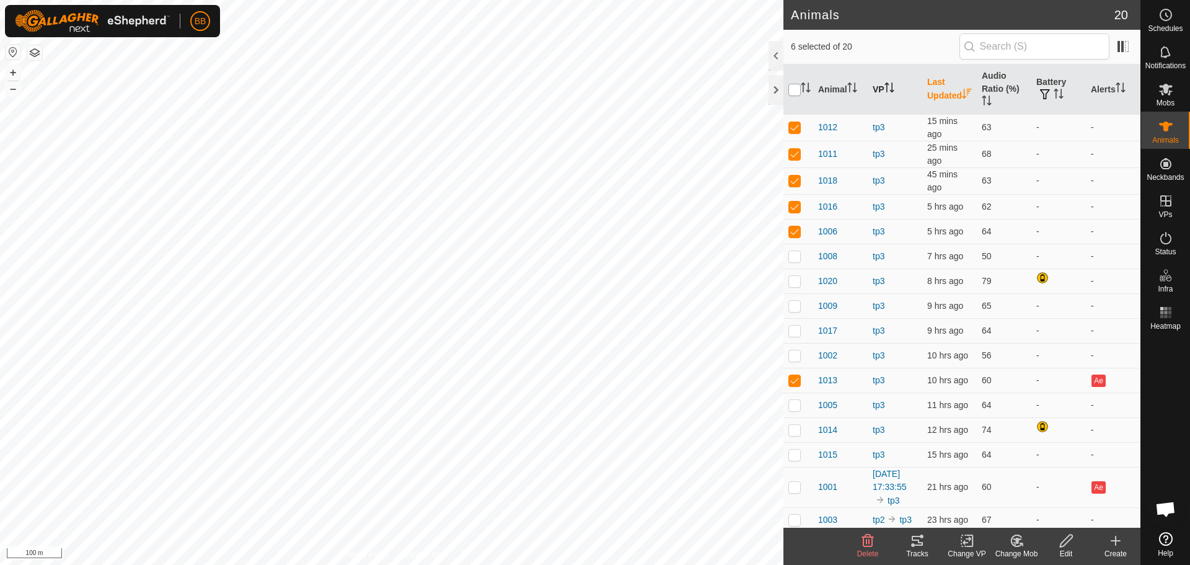
checkbox input "true"
click at [796, 89] on input "checkbox" at bounding box center [794, 90] width 12 height 12
checkbox input "false"
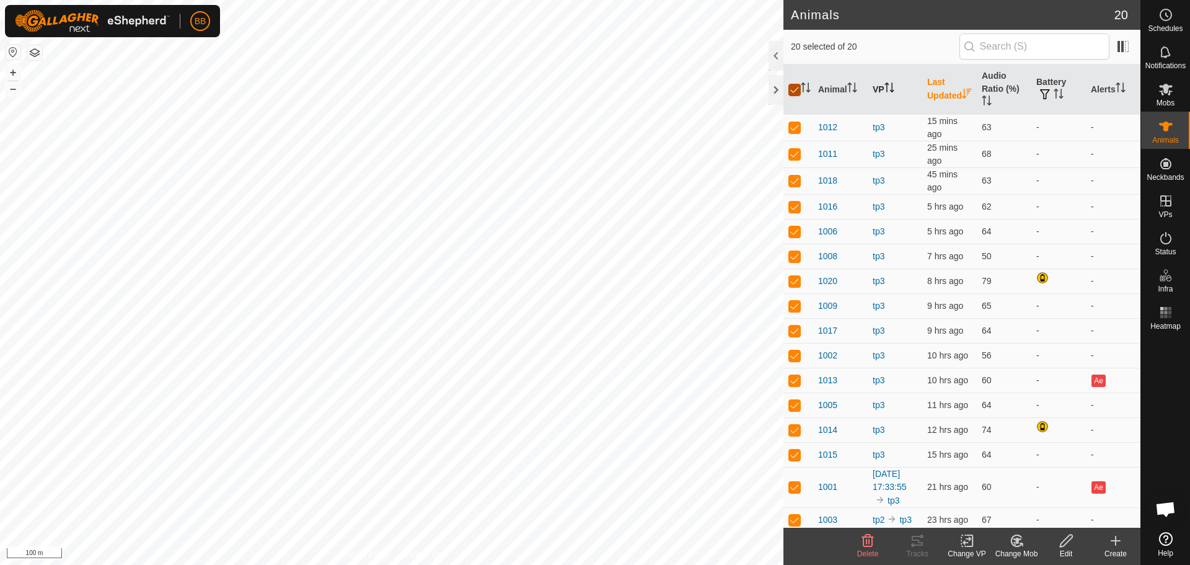
checkbox input "false"
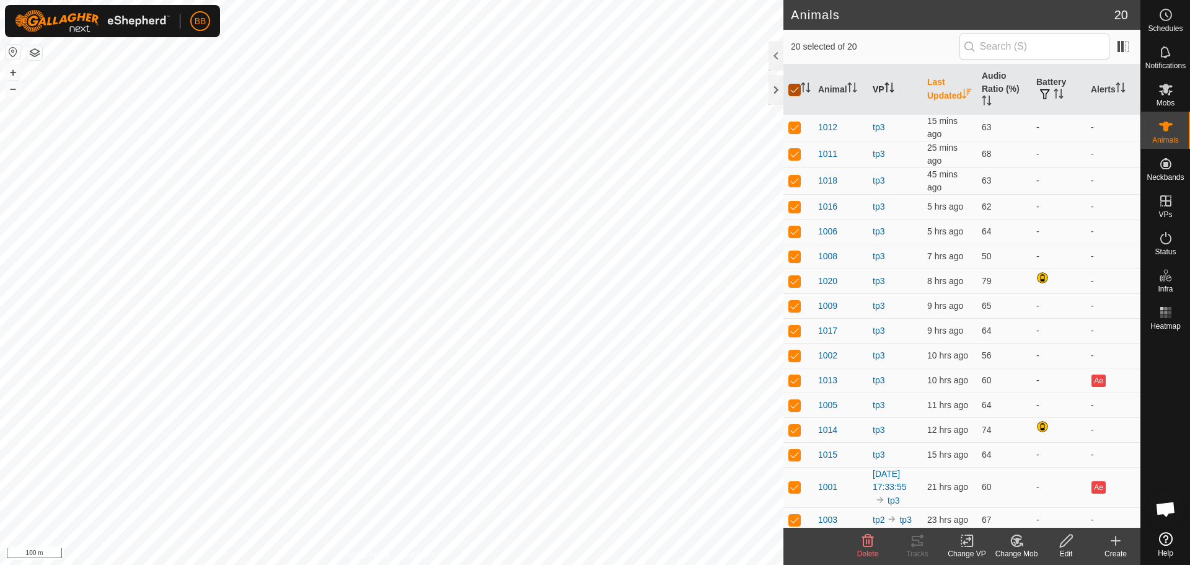
checkbox input "false"
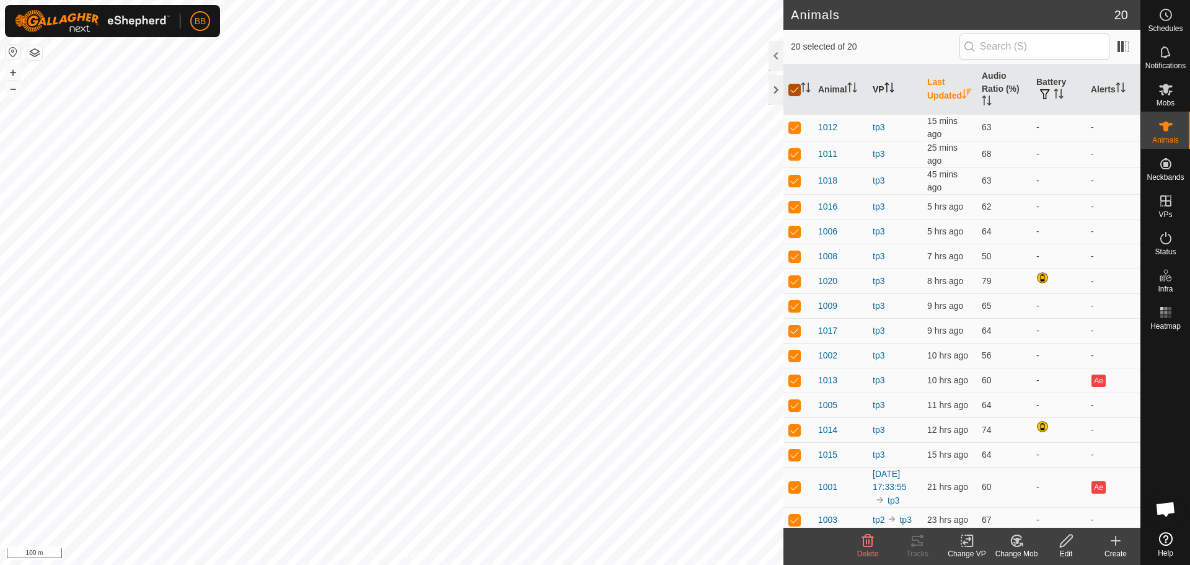
checkbox input "false"
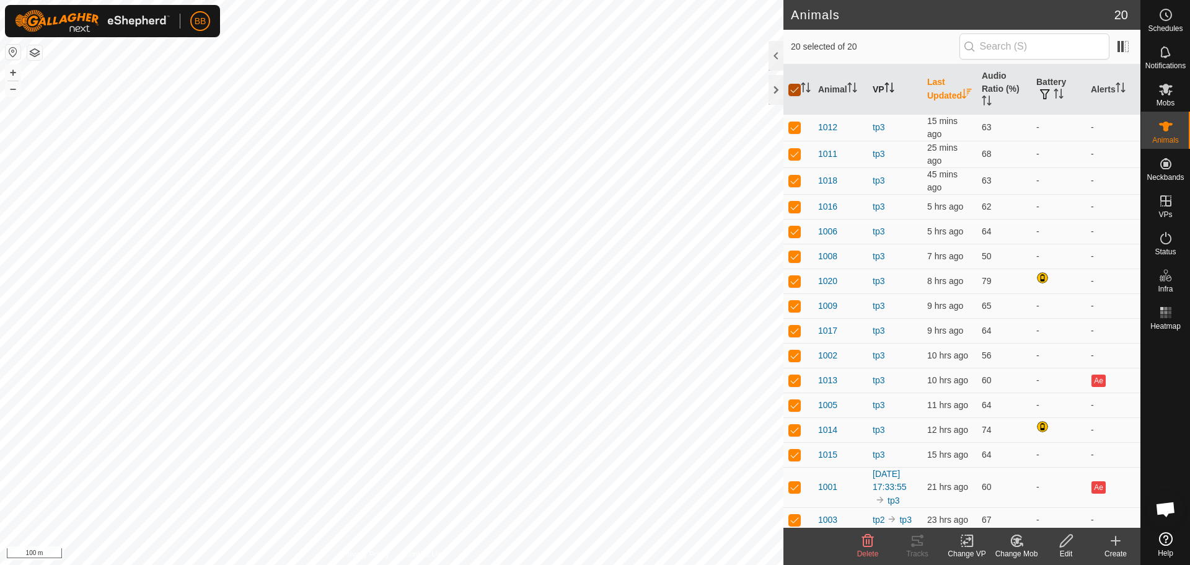
checkbox input "false"
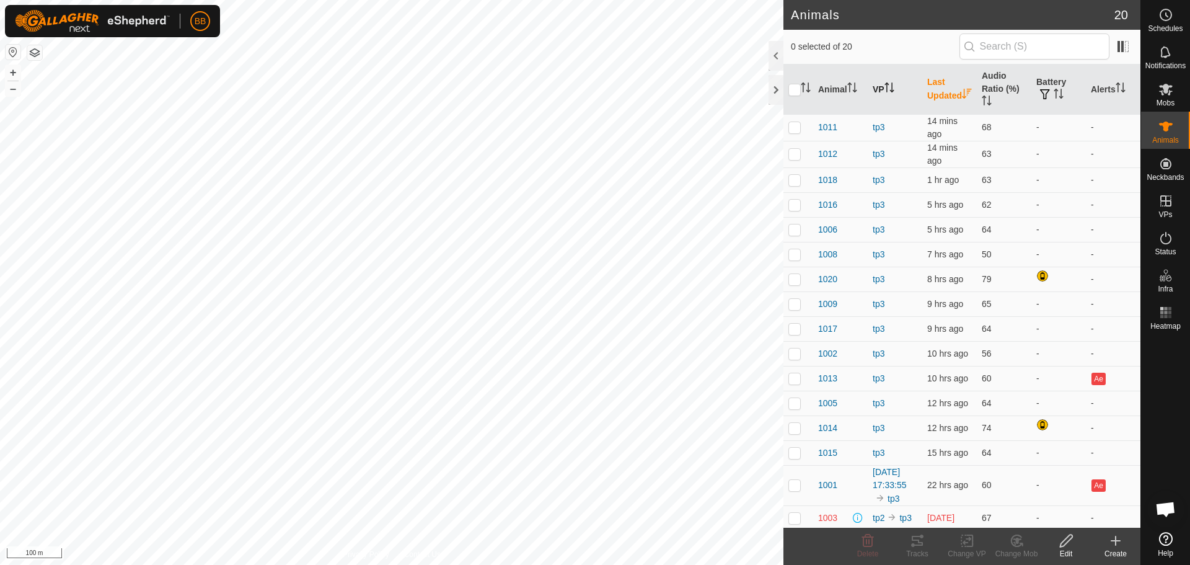
click at [946, 86] on th "Last Updated" at bounding box center [949, 89] width 55 height 50
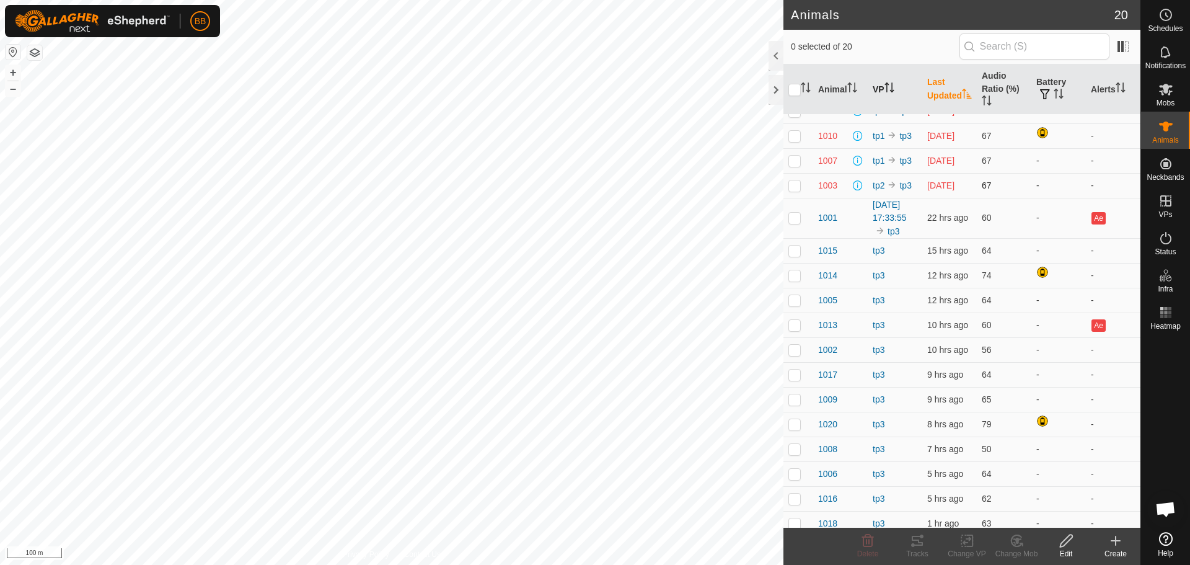
scroll to position [115, 0]
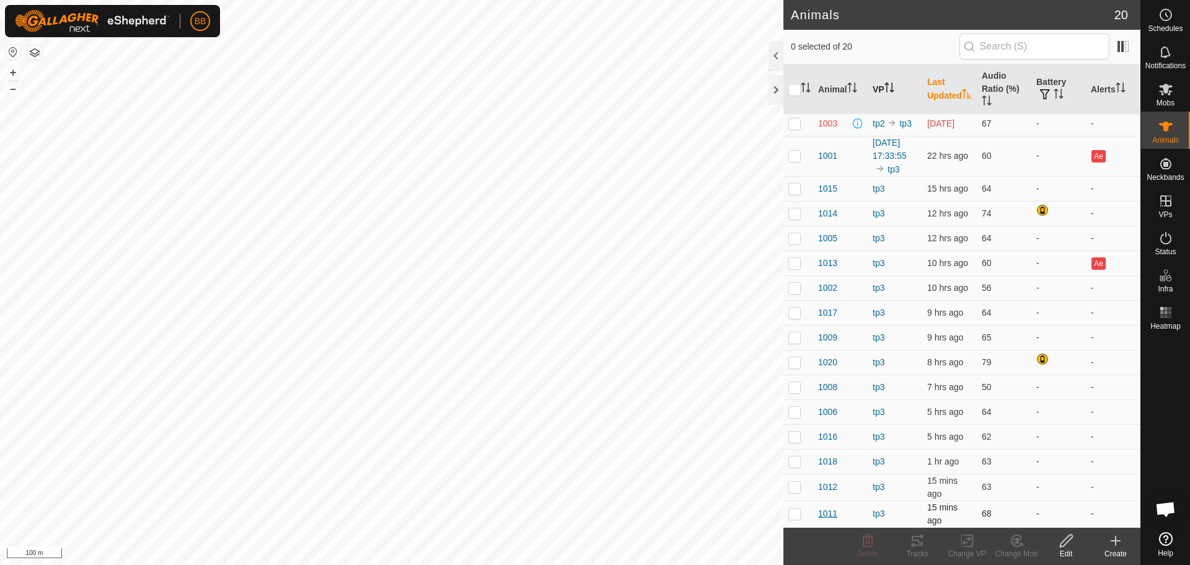
click at [826, 512] on span "1011" at bounding box center [827, 513] width 19 height 13
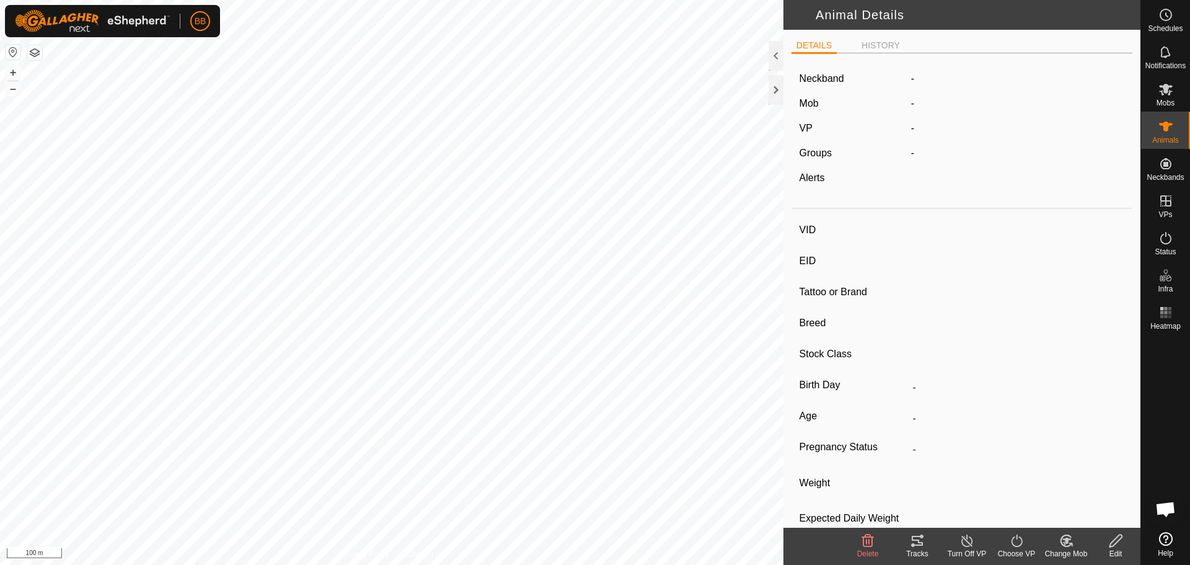
type input "1011"
type input "-"
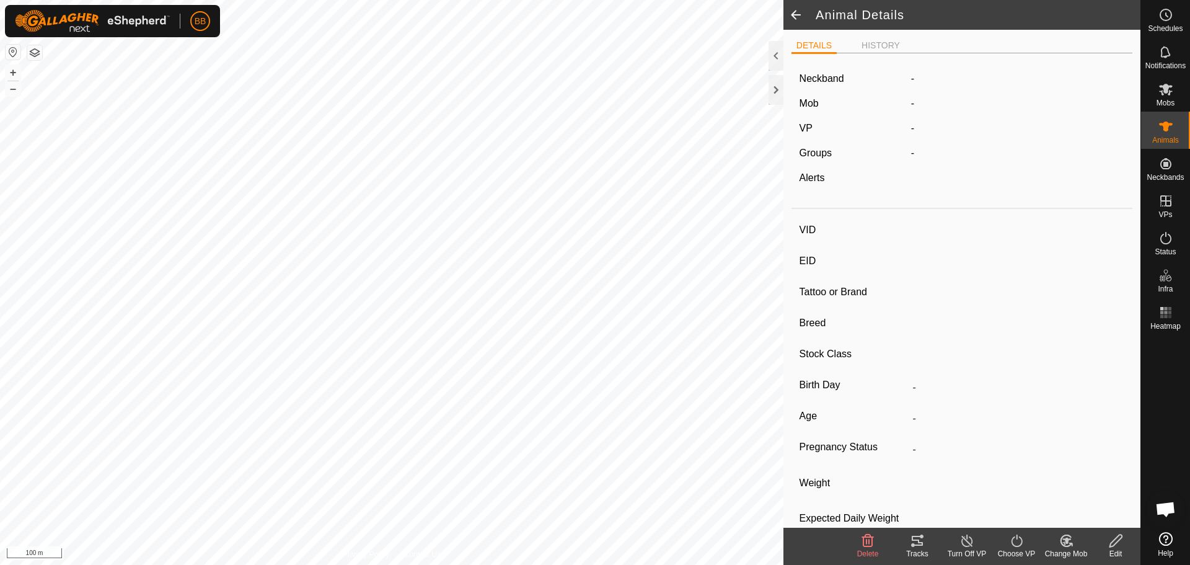
type input "0 kg"
type input "-"
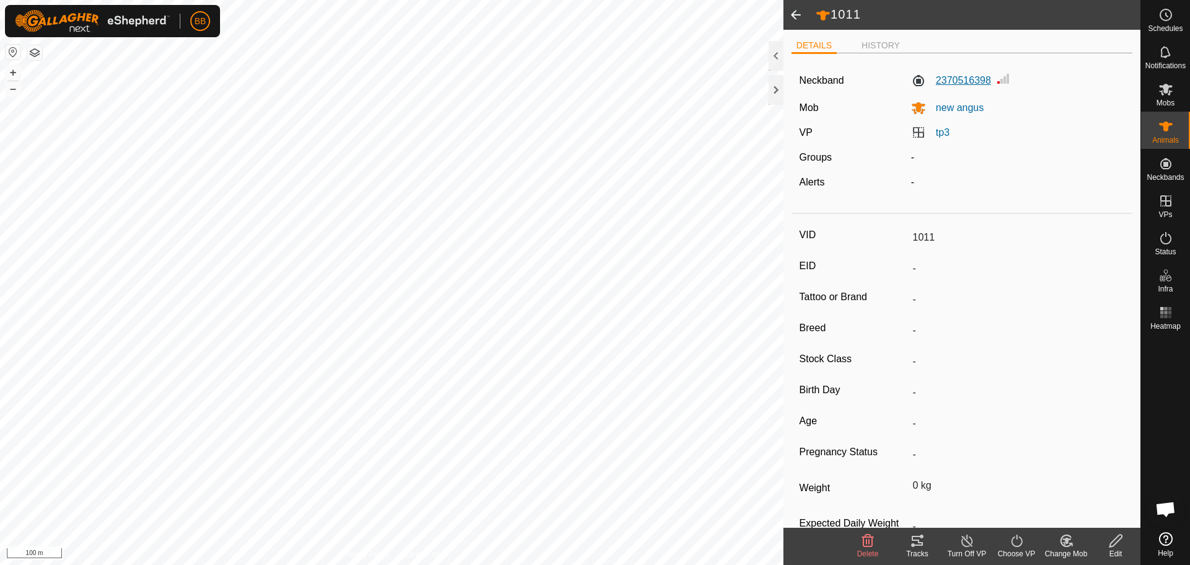
click at [948, 76] on label "2370516398" at bounding box center [951, 80] width 80 height 15
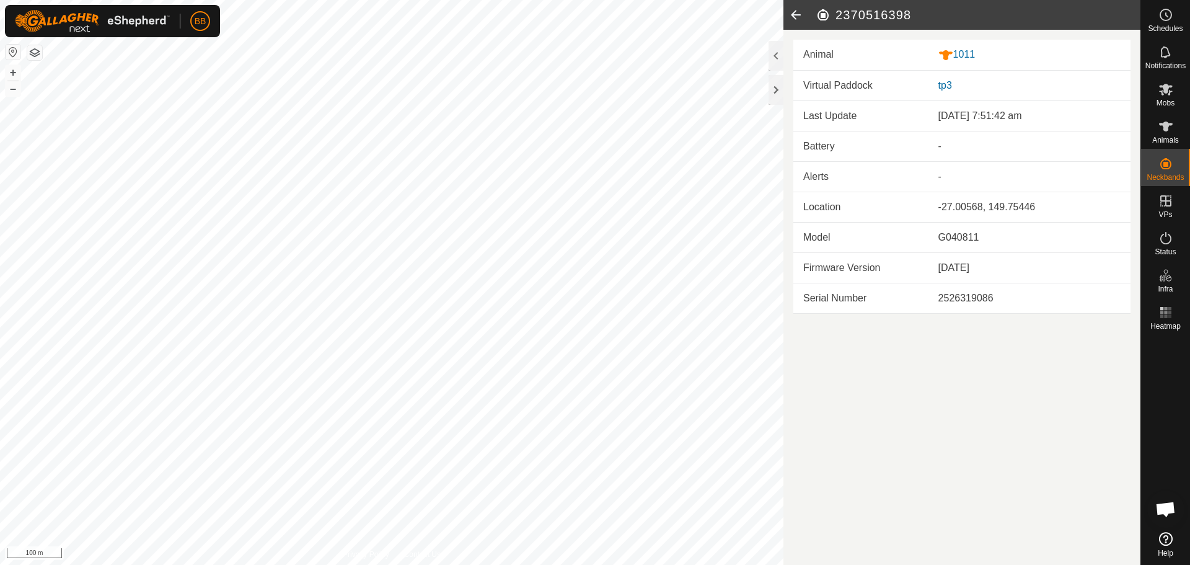
click at [796, 11] on icon at bounding box center [795, 15] width 25 height 30
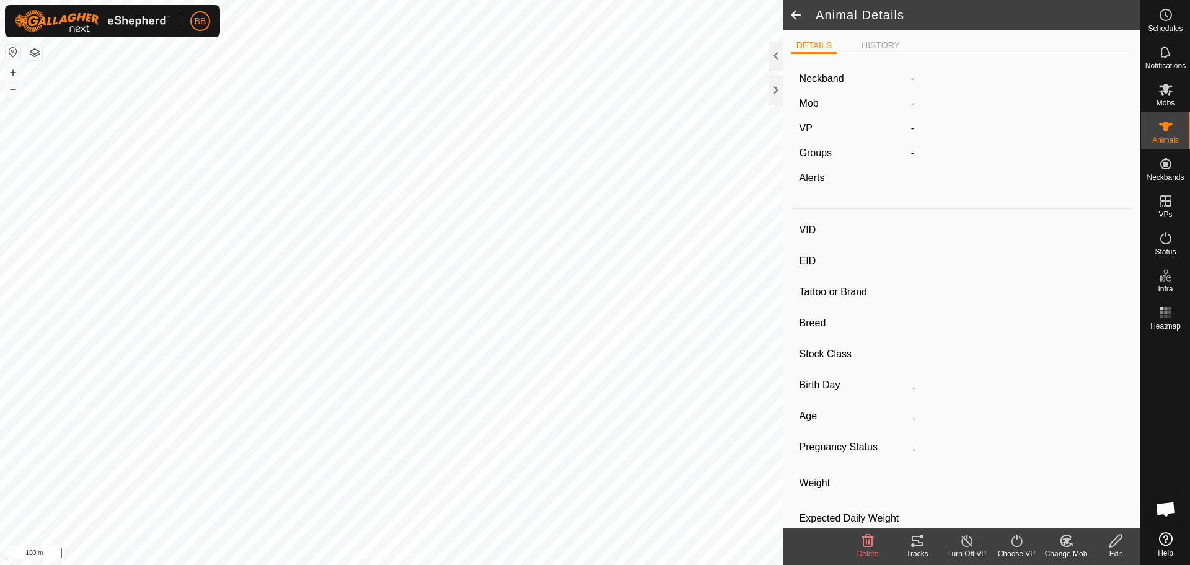
type input "1011"
type input "-"
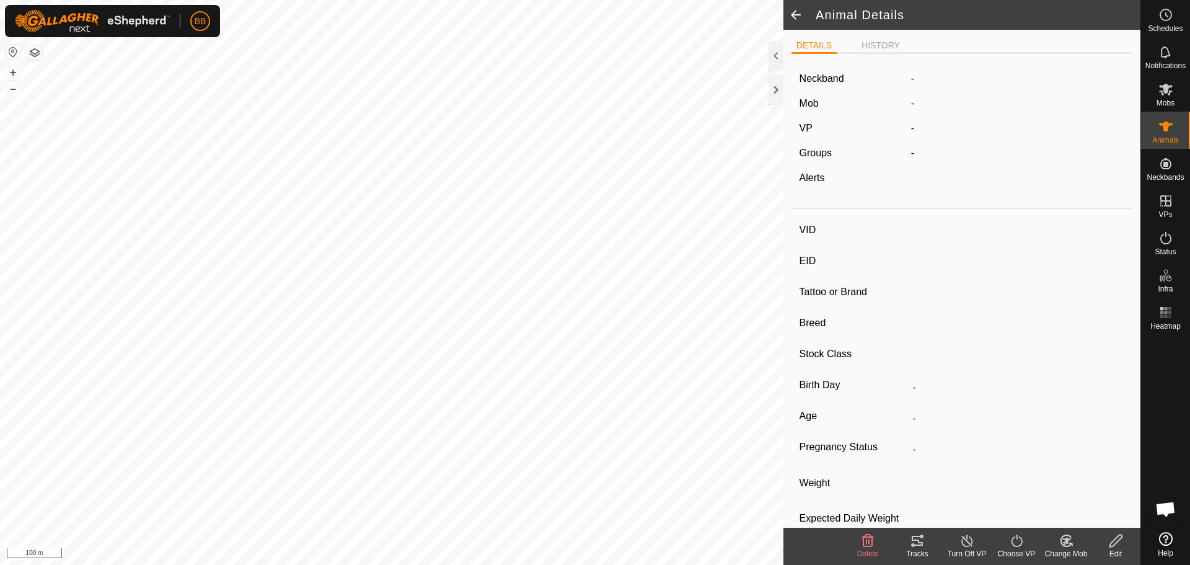
type input "0 kg"
type input "-"
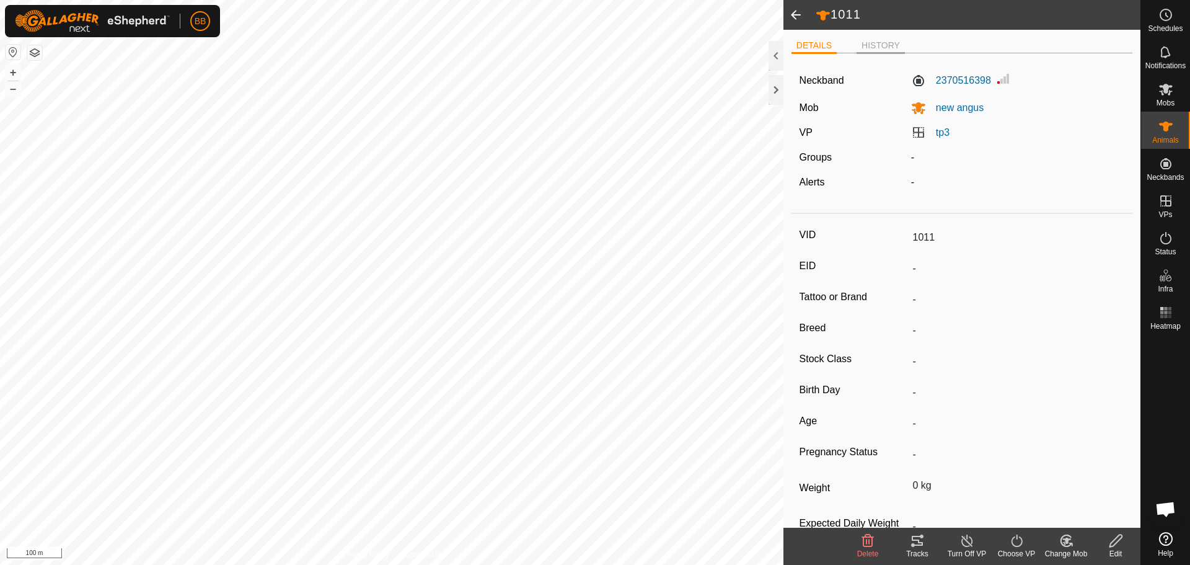
click at [876, 41] on li "HISTORY" at bounding box center [880, 46] width 48 height 15
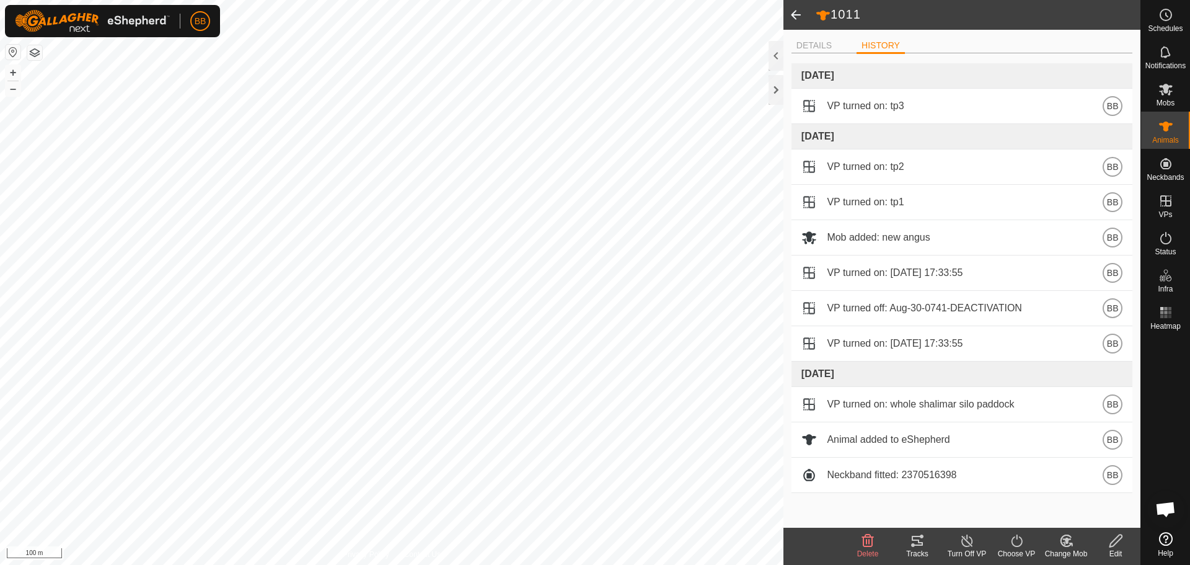
click at [796, 17] on span at bounding box center [795, 15] width 25 height 30
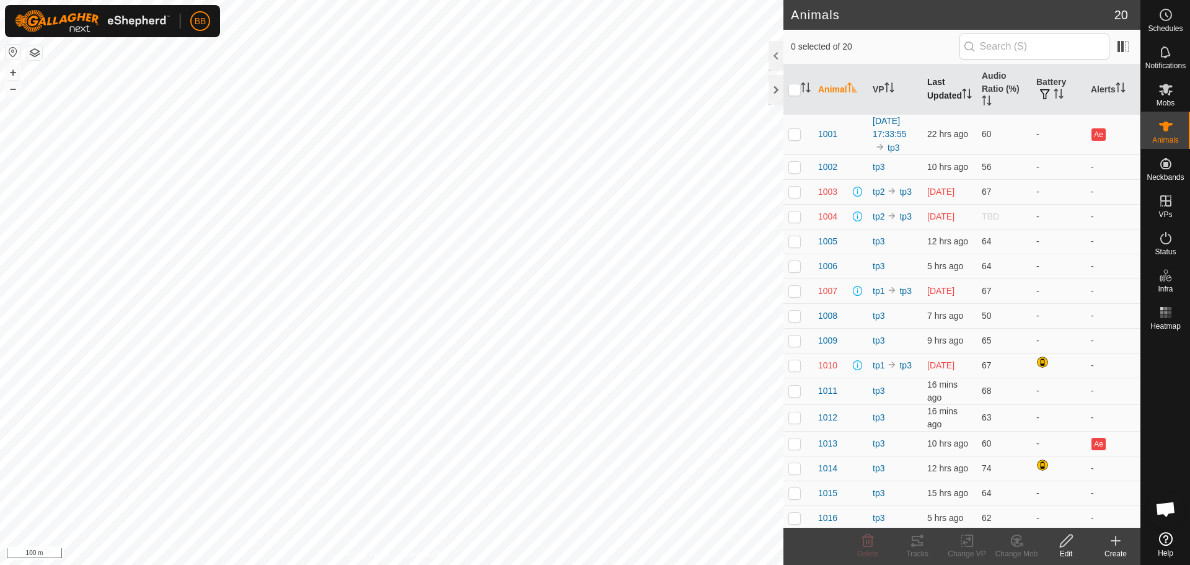
click at [941, 82] on th "Last Updated" at bounding box center [949, 89] width 55 height 50
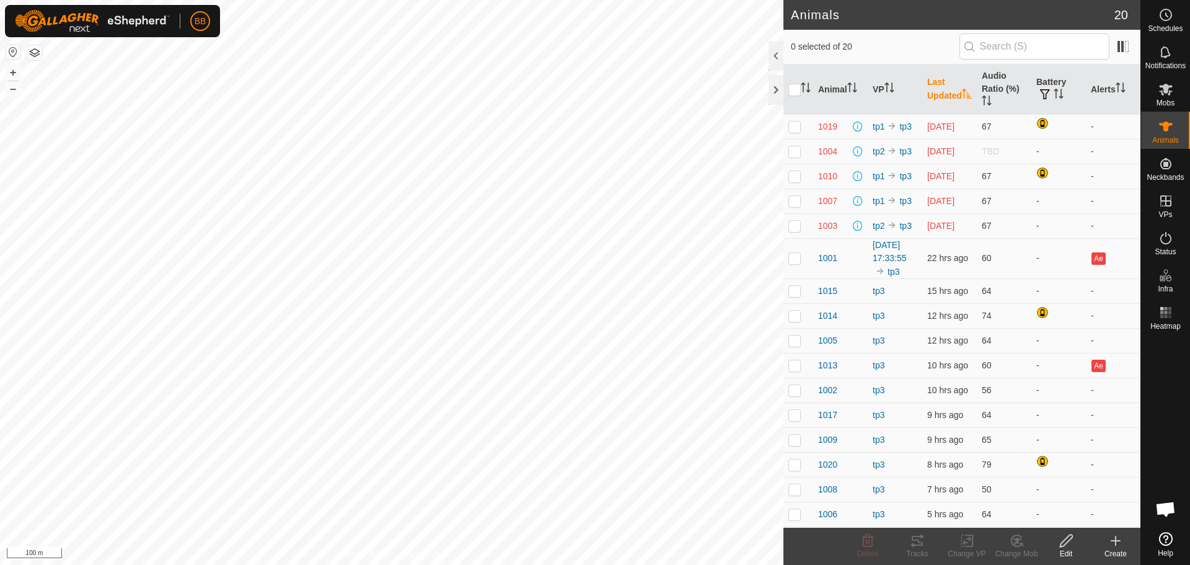
click at [941, 82] on th "Last Updated" at bounding box center [949, 89] width 55 height 50
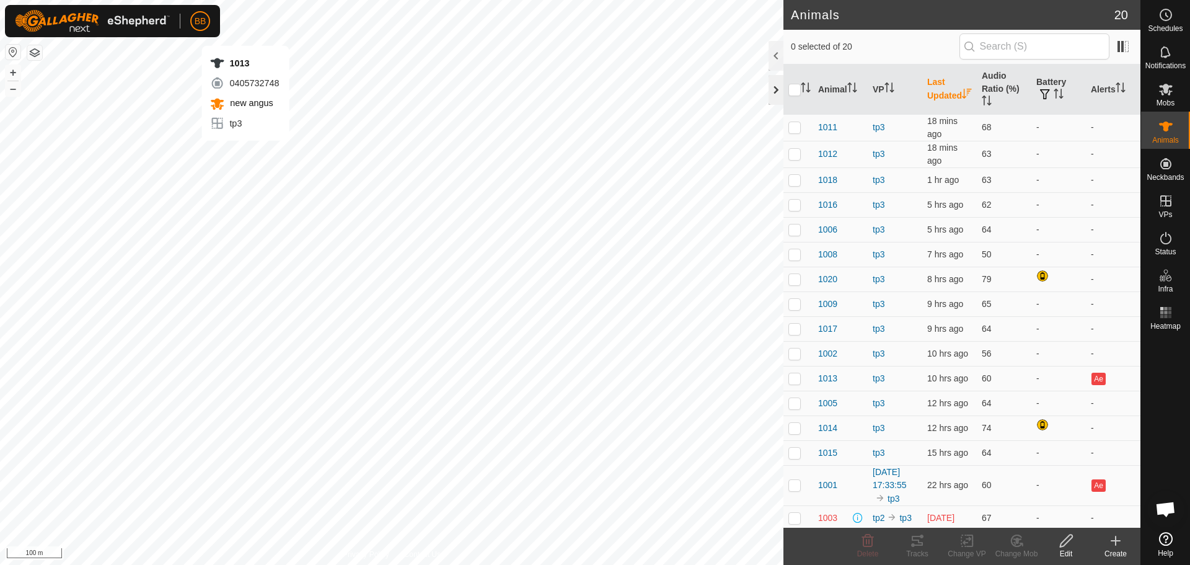
checkbox input "true"
click at [935, 81] on th "Last Updated" at bounding box center [949, 89] width 55 height 50
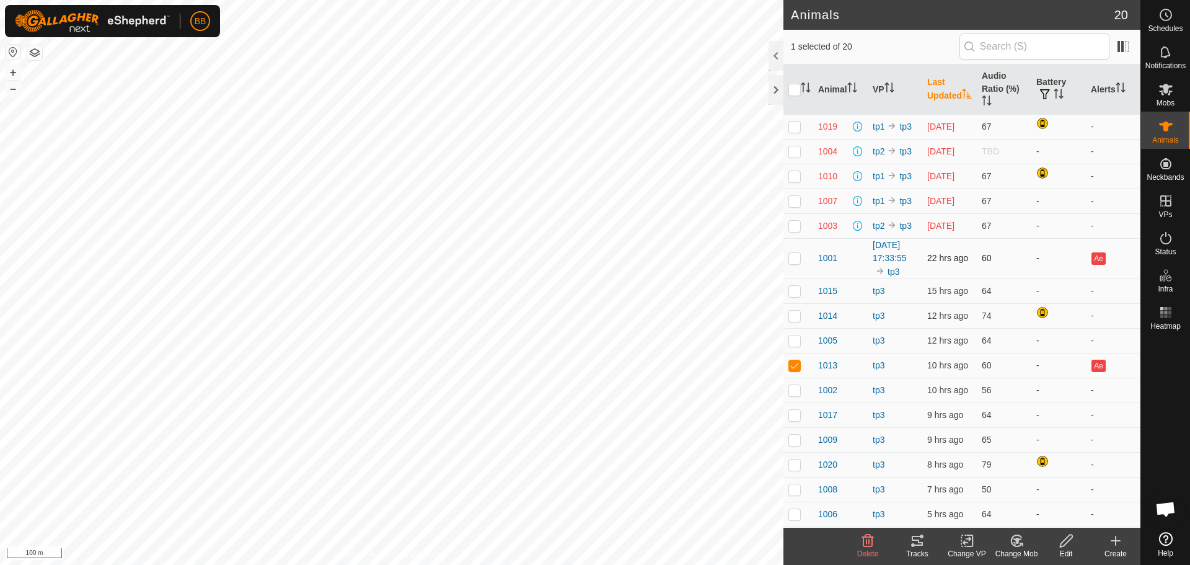
click at [797, 263] on p-checkbox at bounding box center [794, 258] width 12 height 10
checkbox input "true"
